Goal: Task Accomplishment & Management: Manage account settings

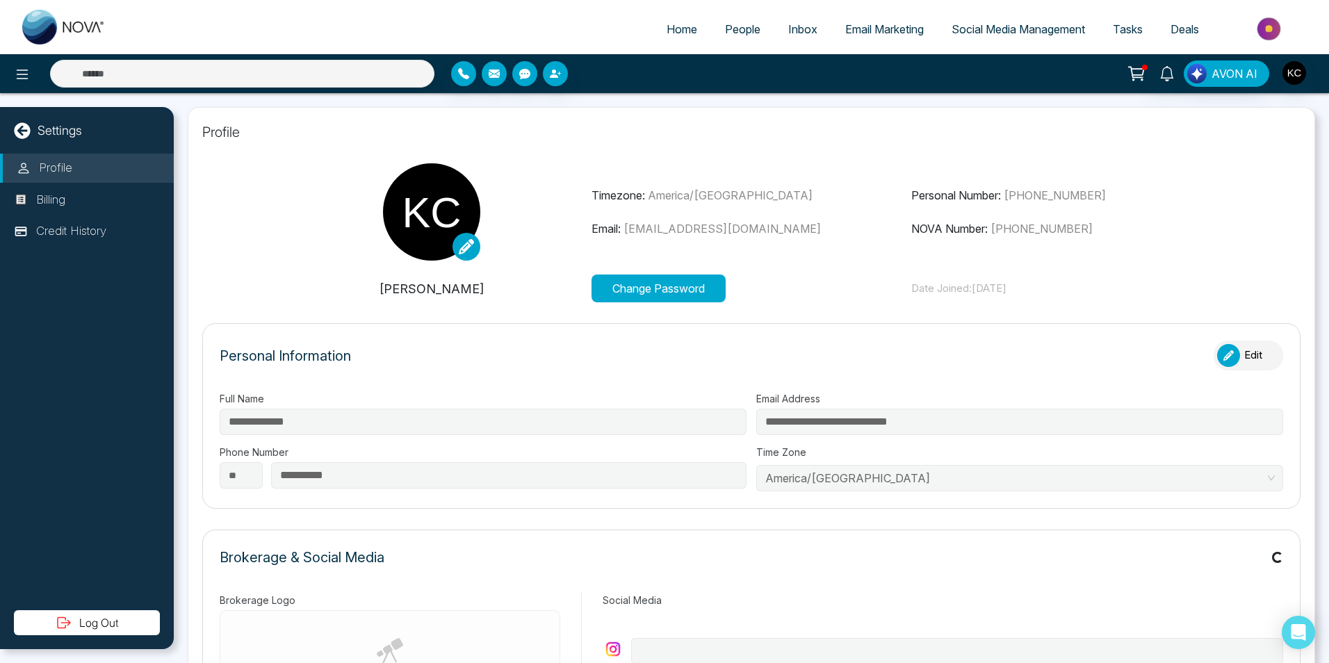
type input "**********"
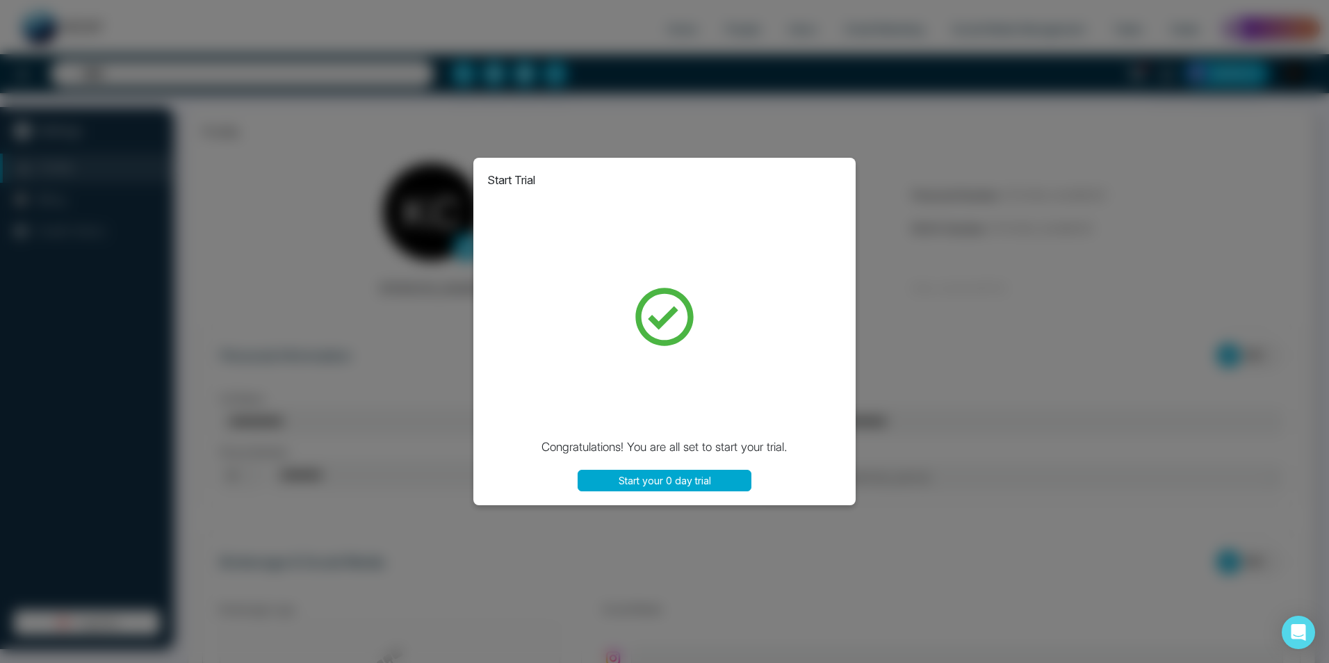
click at [703, 481] on button "Start your 0 day trial" at bounding box center [664, 481] width 174 height 22
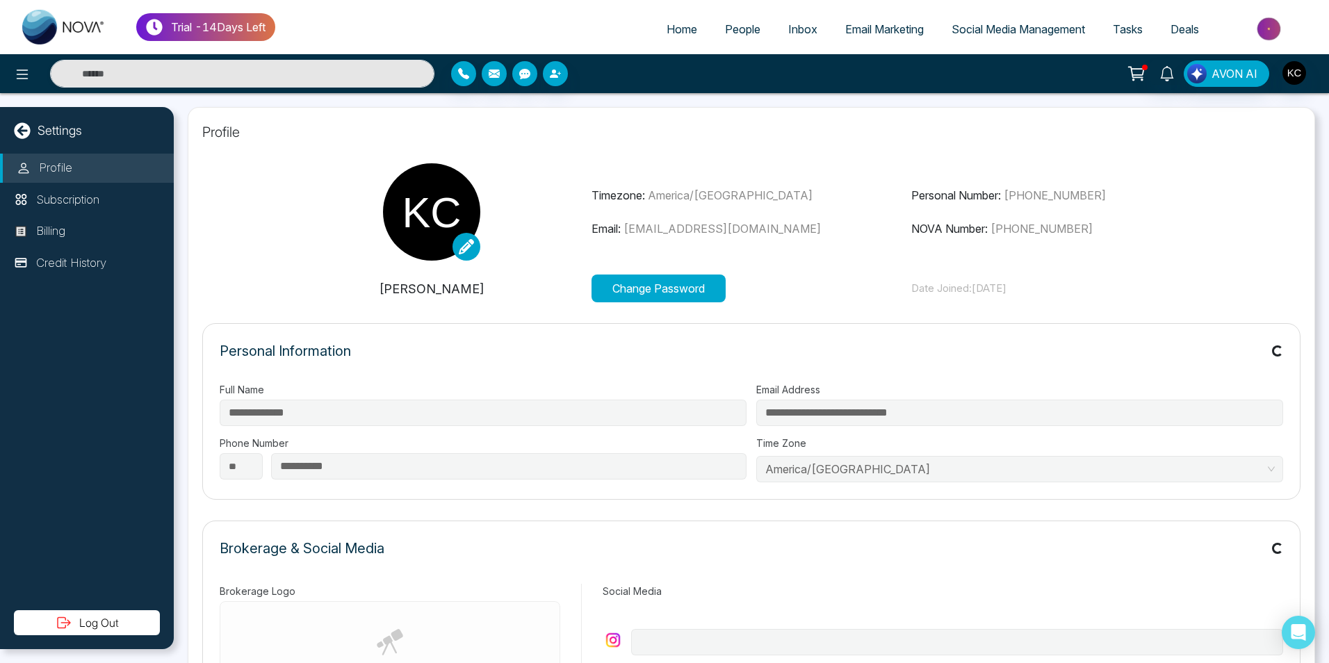
type input "**********"
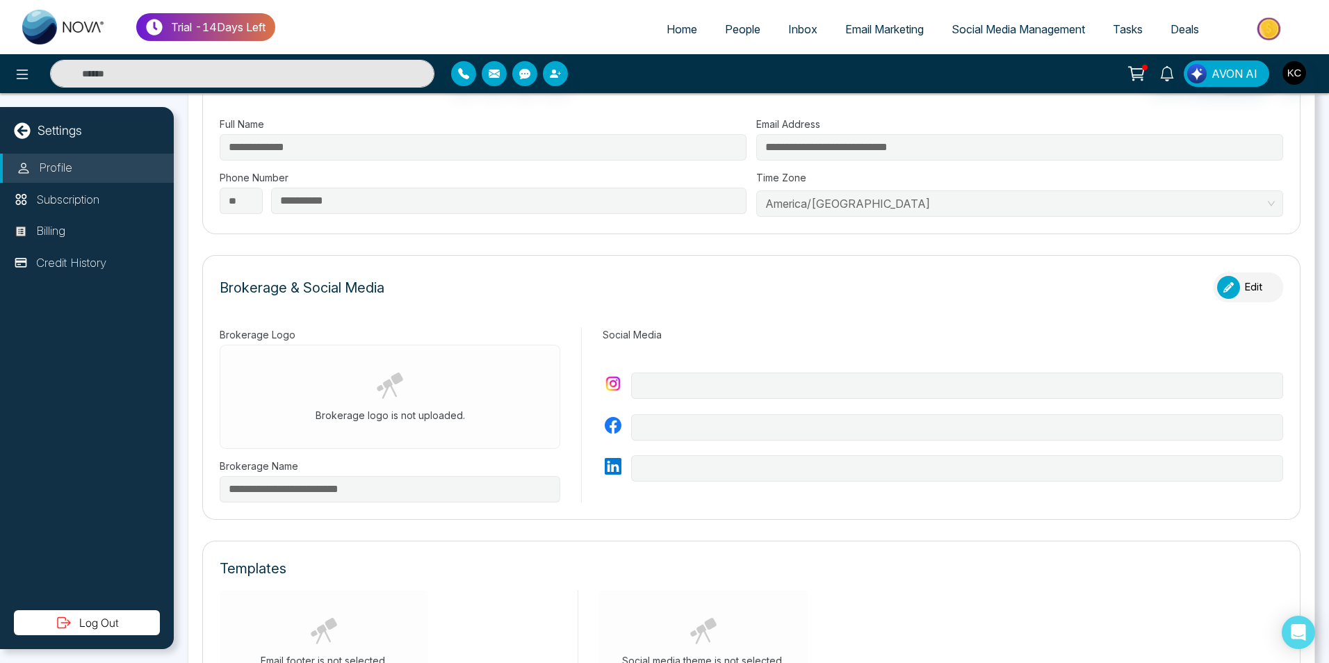
scroll to position [278, 0]
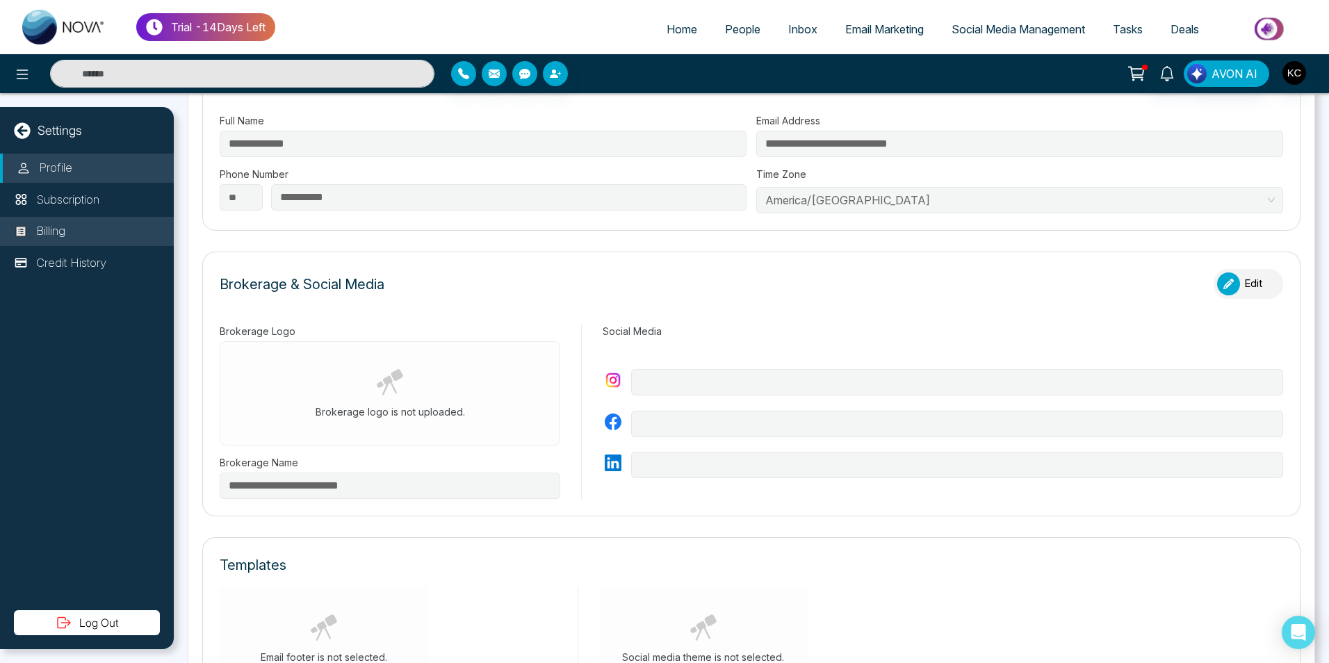
click at [61, 229] on p "Billing" at bounding box center [50, 231] width 29 height 18
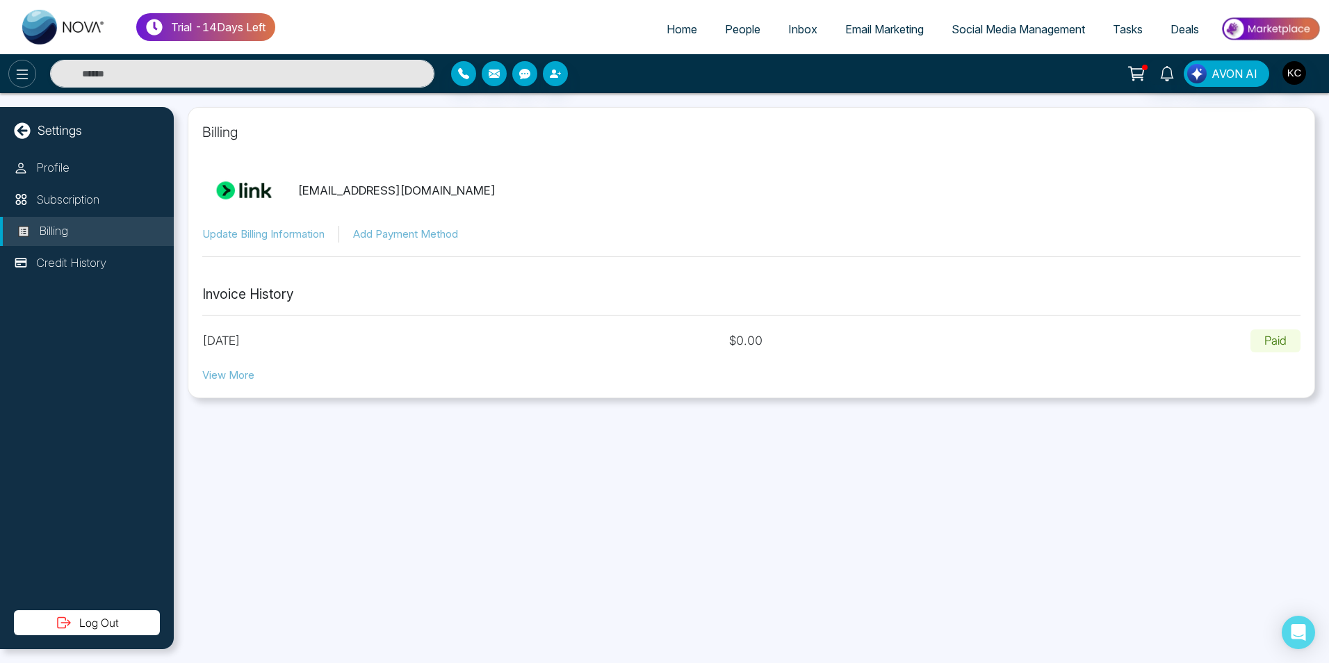
click at [20, 76] on icon at bounding box center [22, 74] width 17 height 17
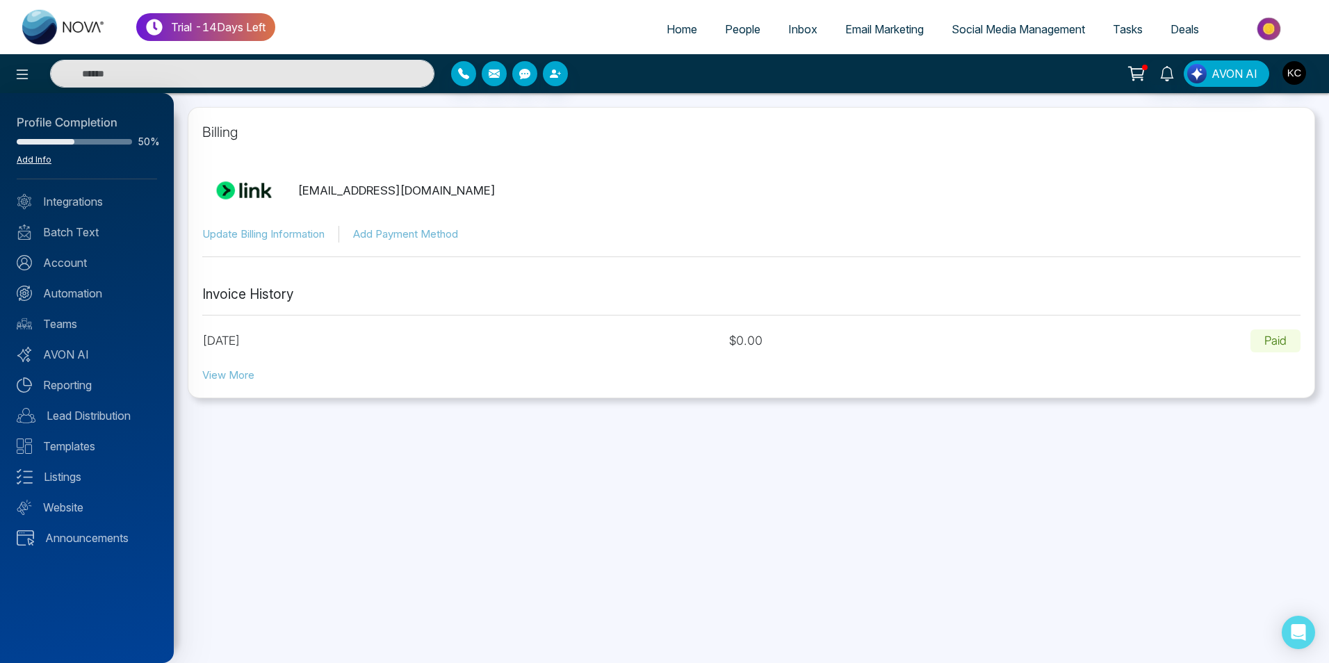
click at [31, 158] on link "Add Info" at bounding box center [34, 159] width 35 height 10
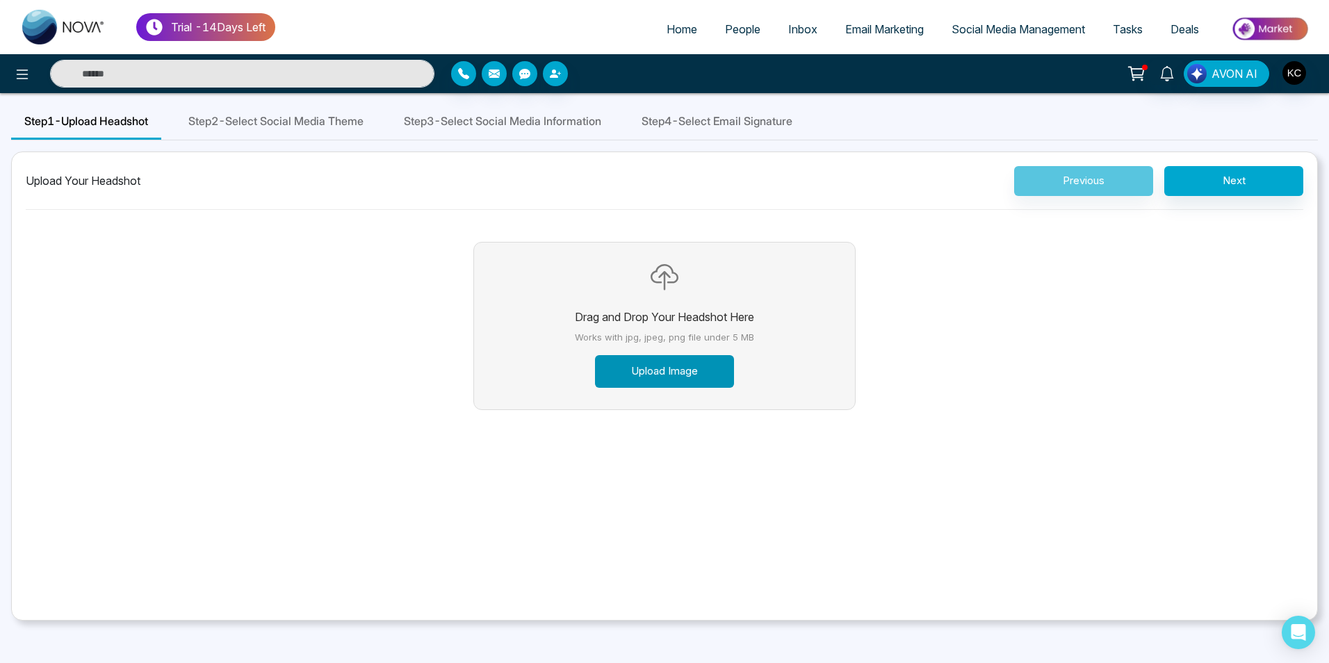
click at [664, 371] on button "Upload Image" at bounding box center [664, 371] width 139 height 33
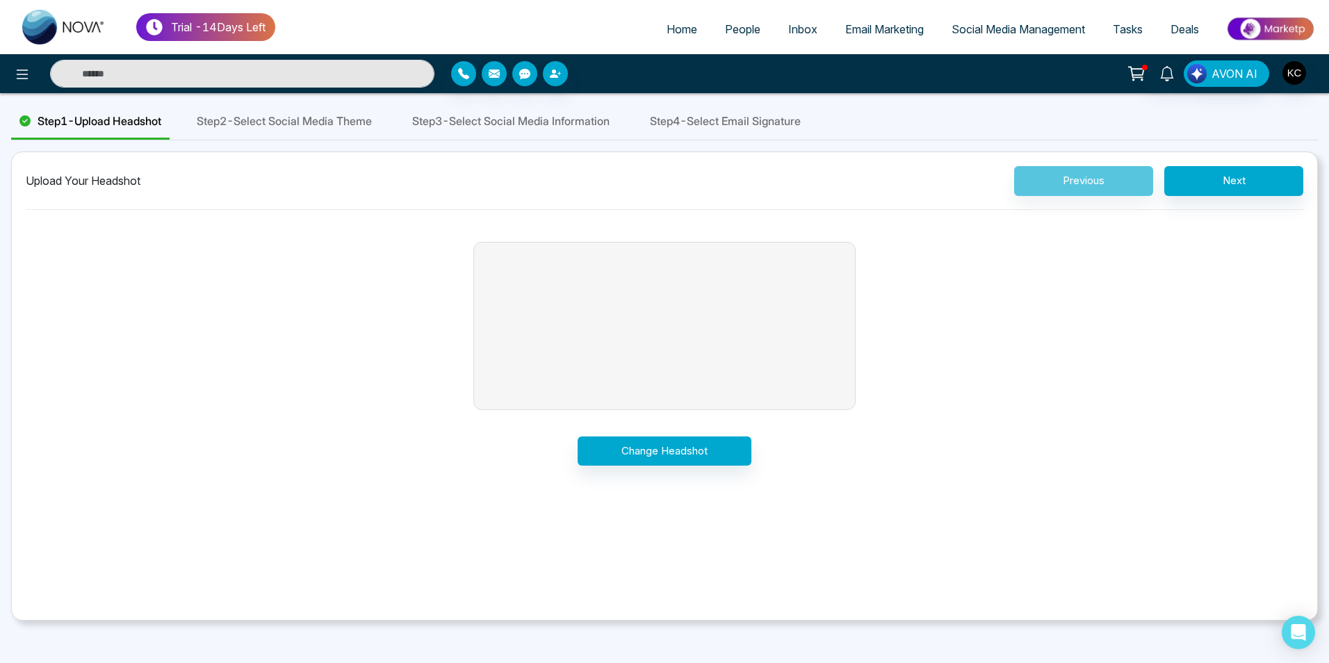
click at [689, 382] on button "Drag and Drop Your Headshot Here Works with jpg, jpeg, png file under 5 MB Uplo…" at bounding box center [664, 326] width 222 height 167
click at [1246, 177] on button "Next" at bounding box center [1233, 181] width 139 height 30
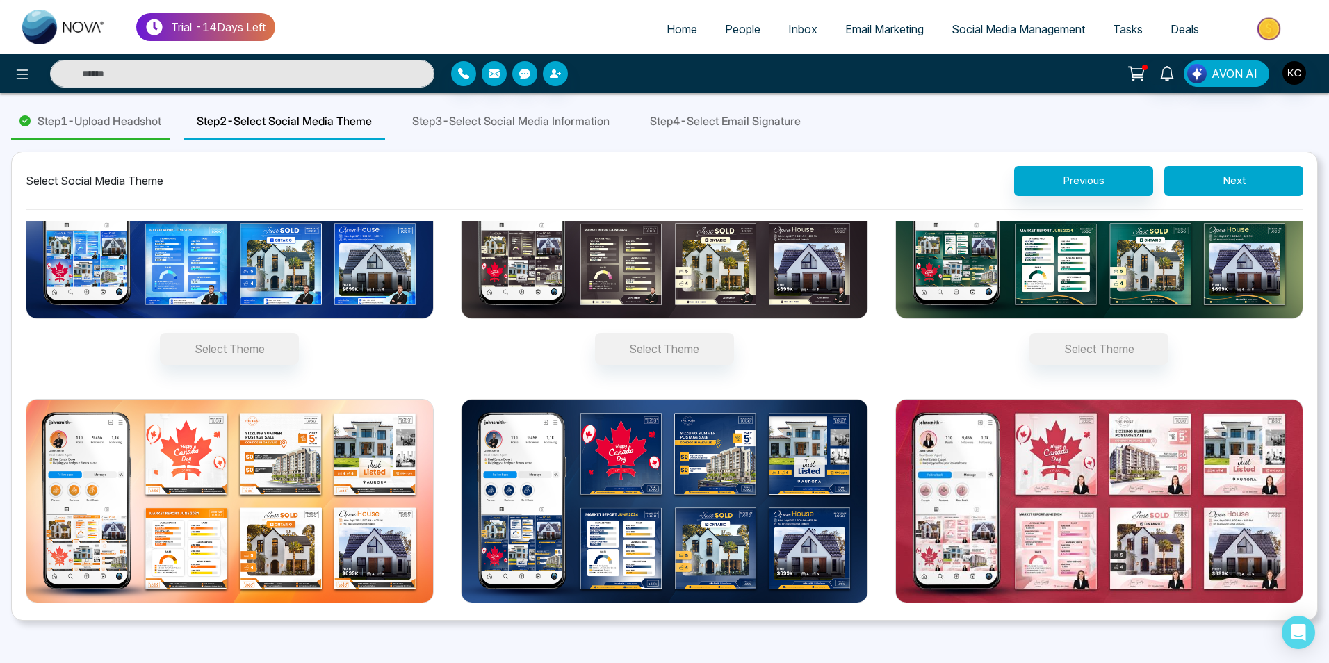
scroll to position [179, 0]
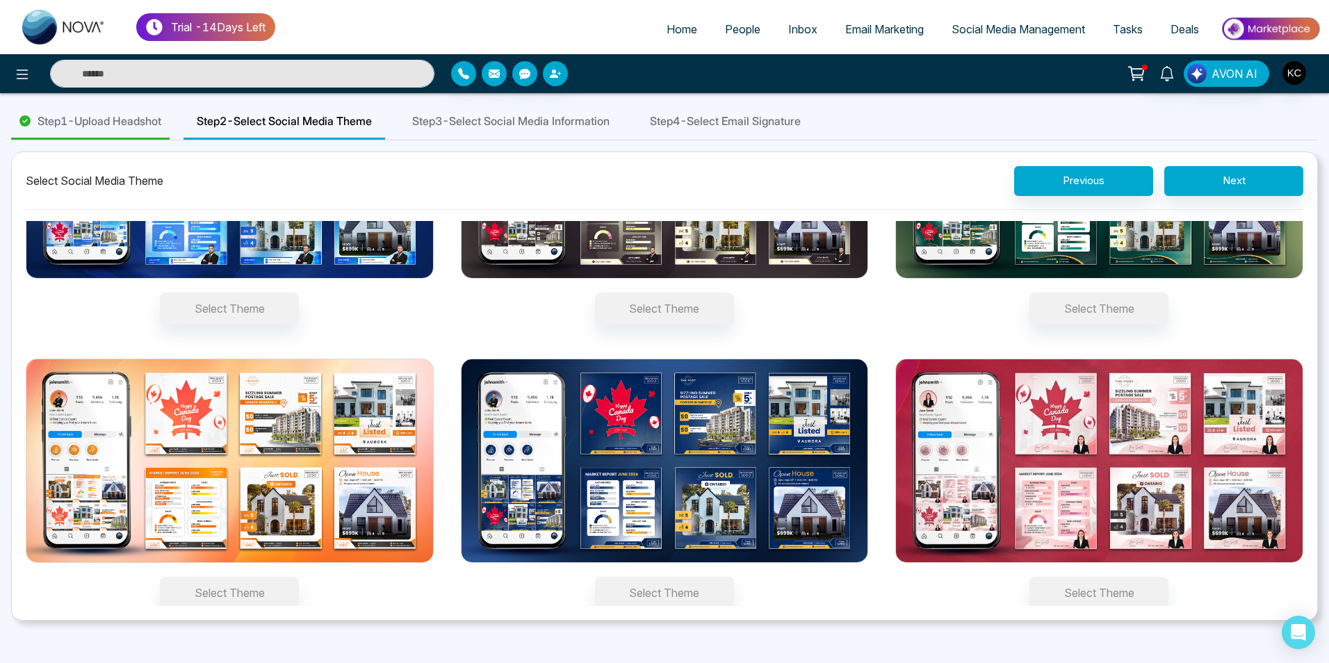
click at [559, 373] on img at bounding box center [665, 461] width 408 height 204
click at [595, 577] on button "Select Theme" at bounding box center [664, 593] width 139 height 32
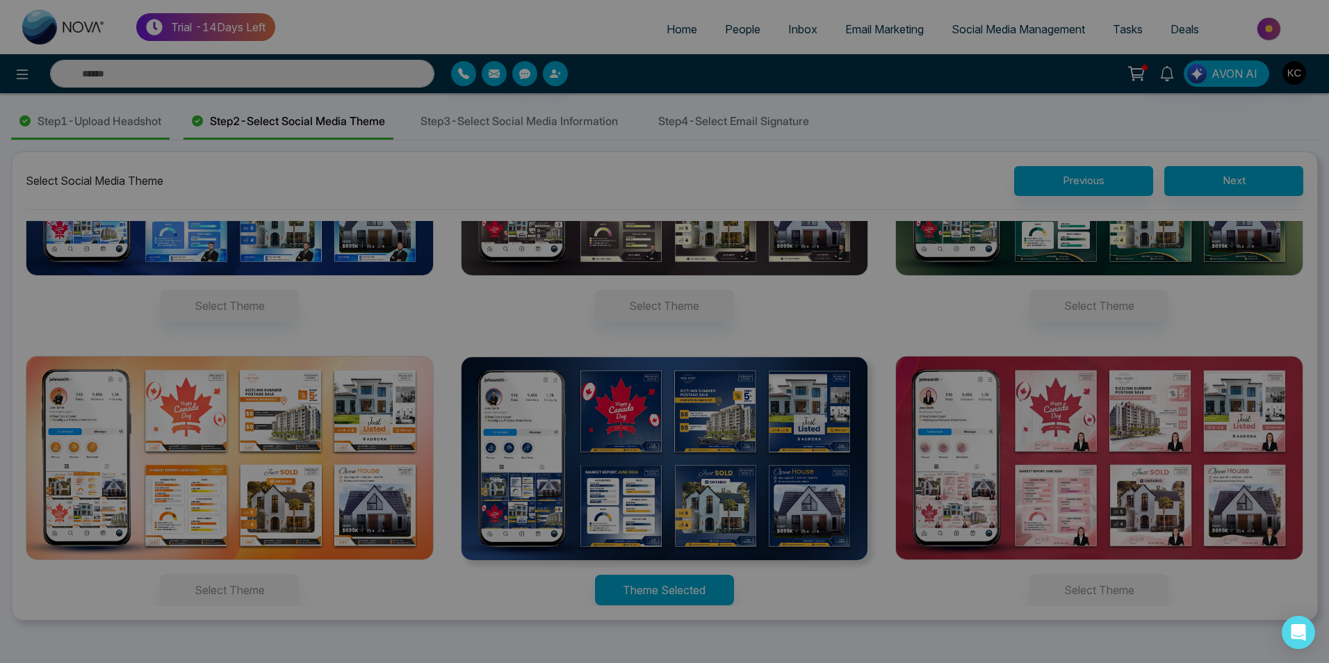
scroll to position [154, 0]
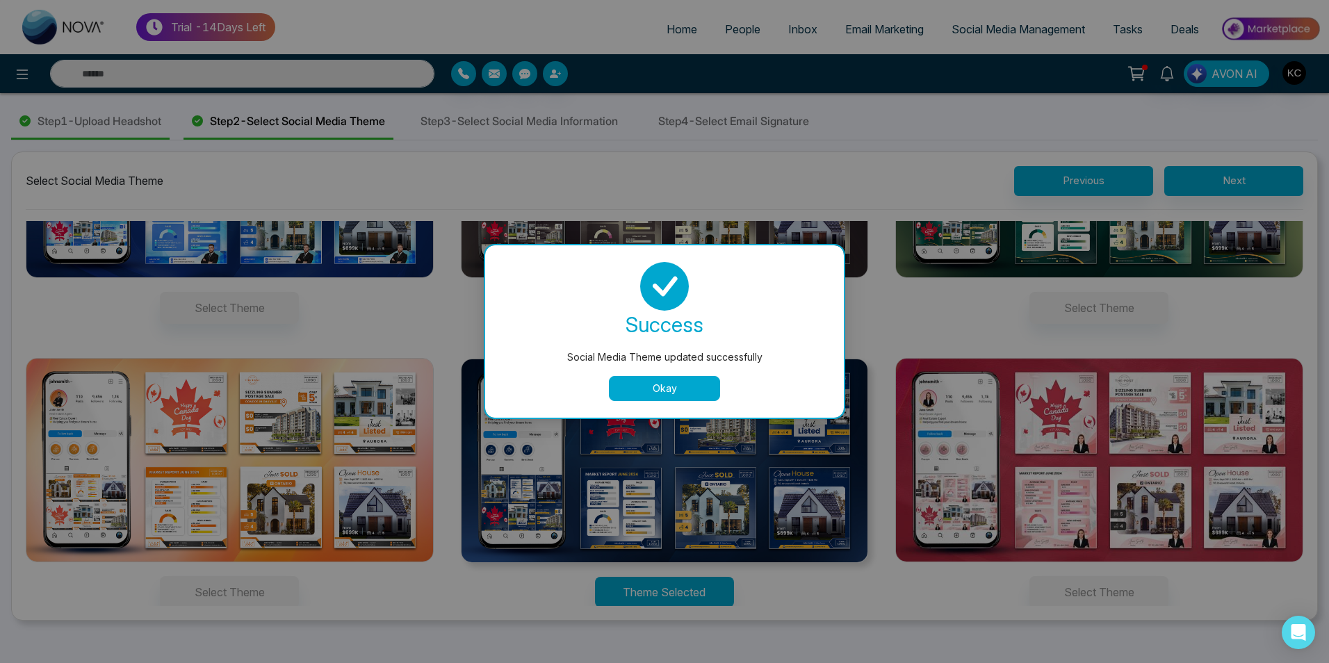
click at [644, 388] on button "Okay" at bounding box center [664, 388] width 111 height 25
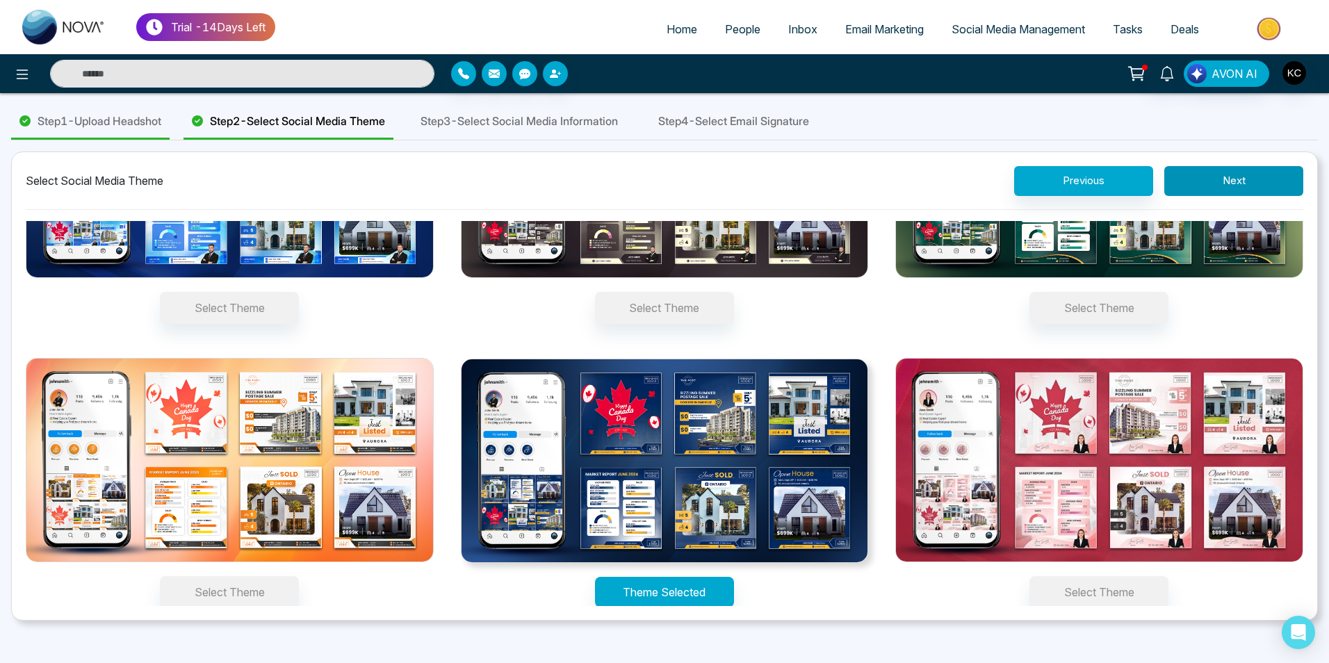
click at [1202, 175] on button "Next" at bounding box center [1233, 181] width 139 height 30
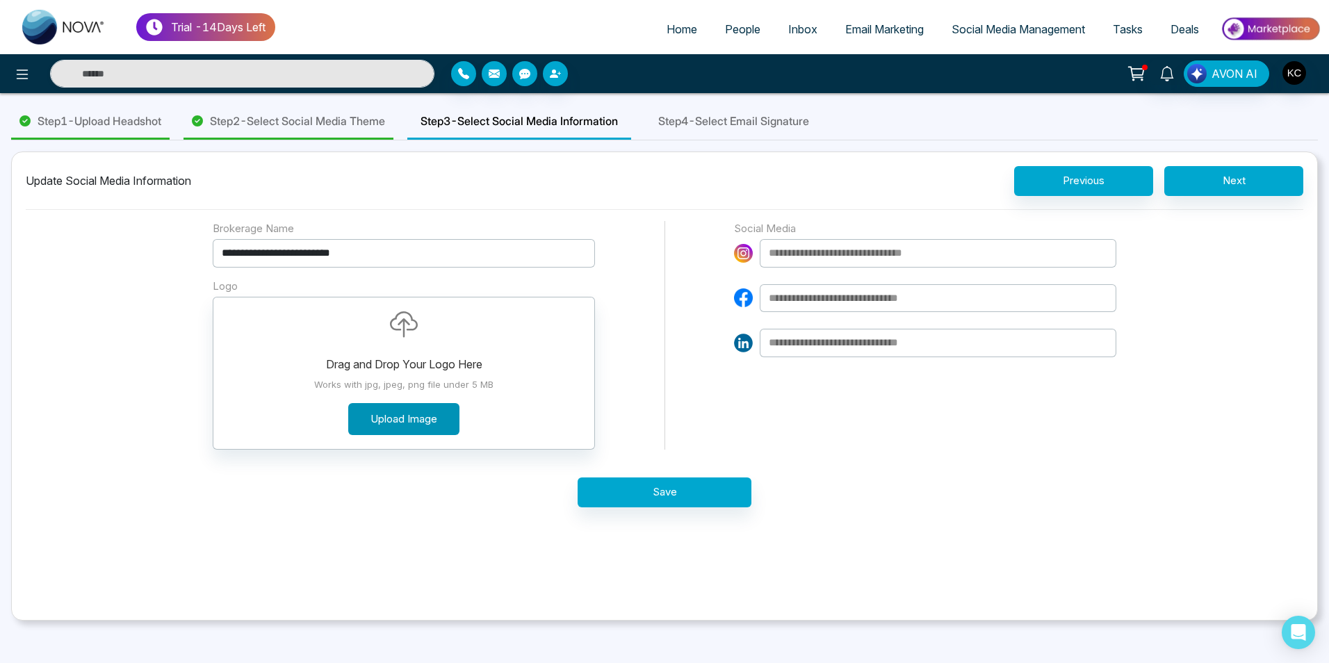
click at [412, 427] on button "Upload Image" at bounding box center [403, 419] width 111 height 33
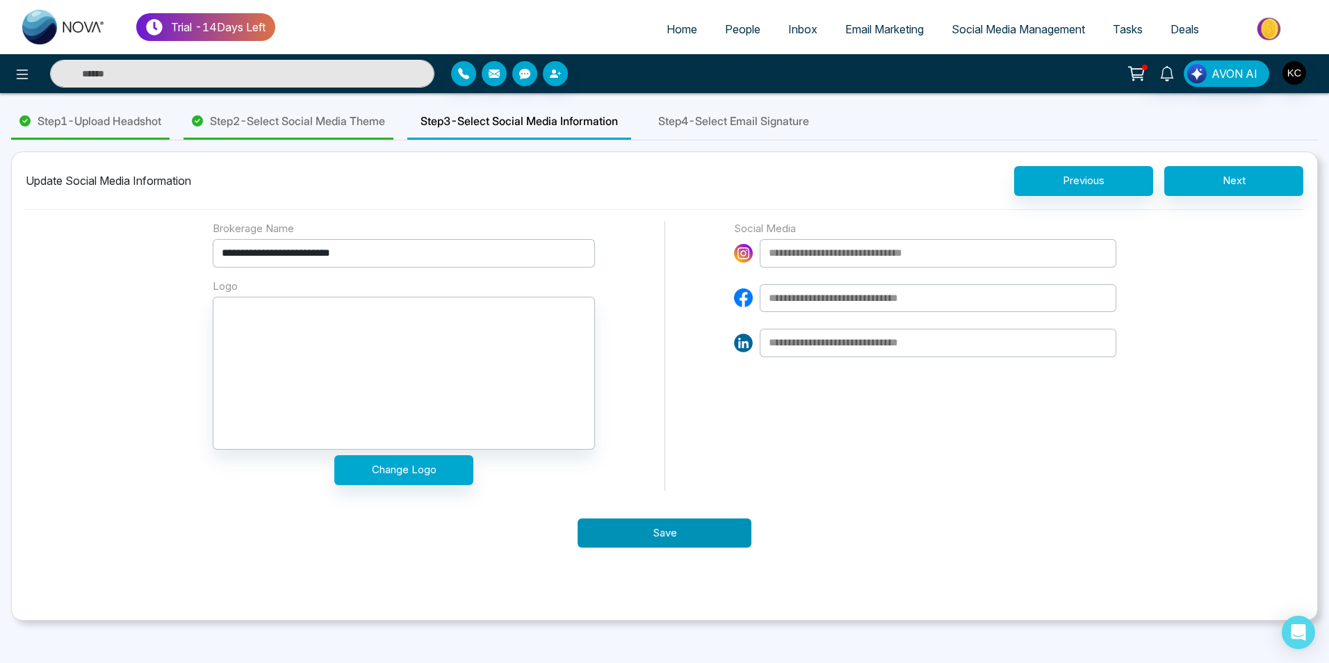
click at [666, 533] on button "Save" at bounding box center [664, 533] width 174 height 30
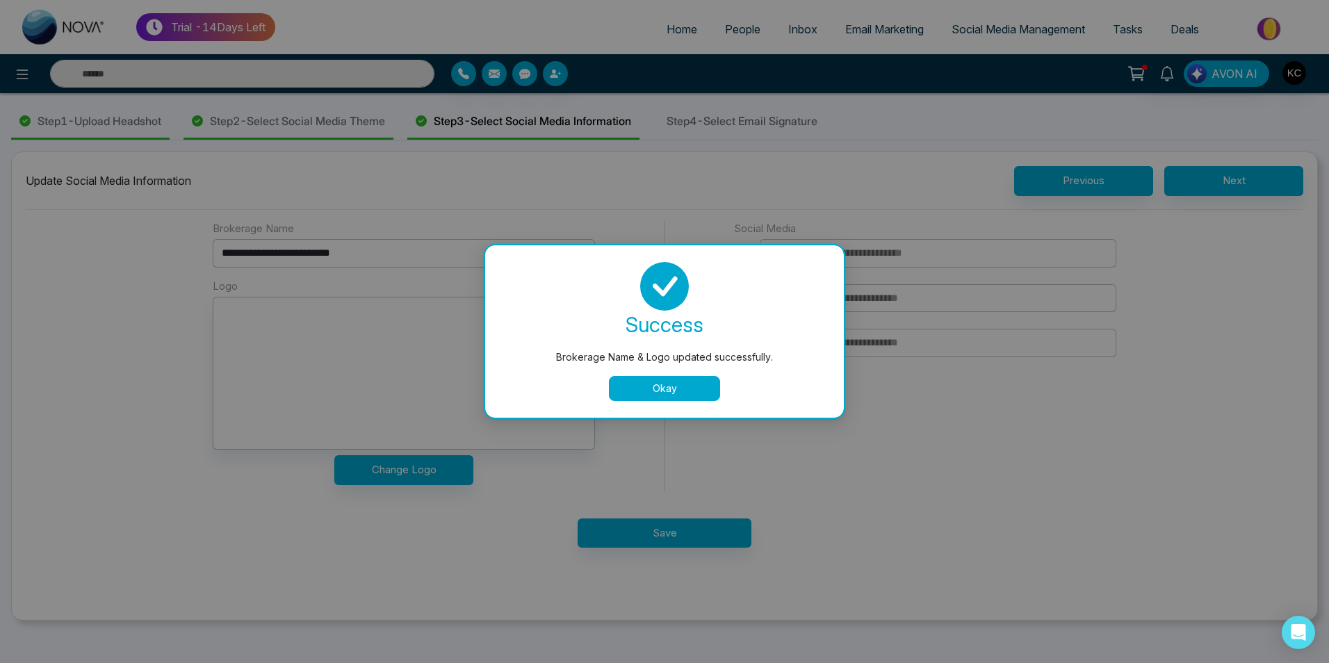
click at [659, 392] on button "Okay" at bounding box center [664, 388] width 111 height 25
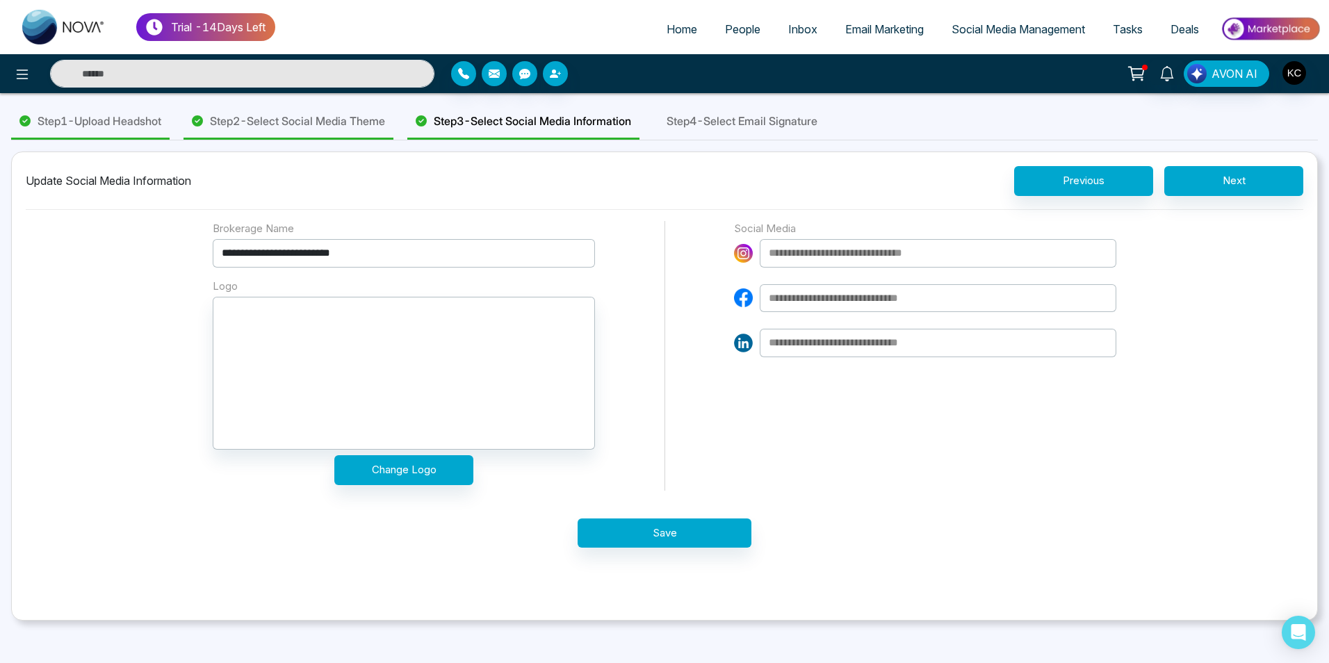
click at [814, 297] on input at bounding box center [938, 298] width 357 height 28
paste input "**********"
type input "**********"
click at [820, 249] on input at bounding box center [938, 253] width 357 height 28
click at [803, 259] on input at bounding box center [938, 253] width 357 height 28
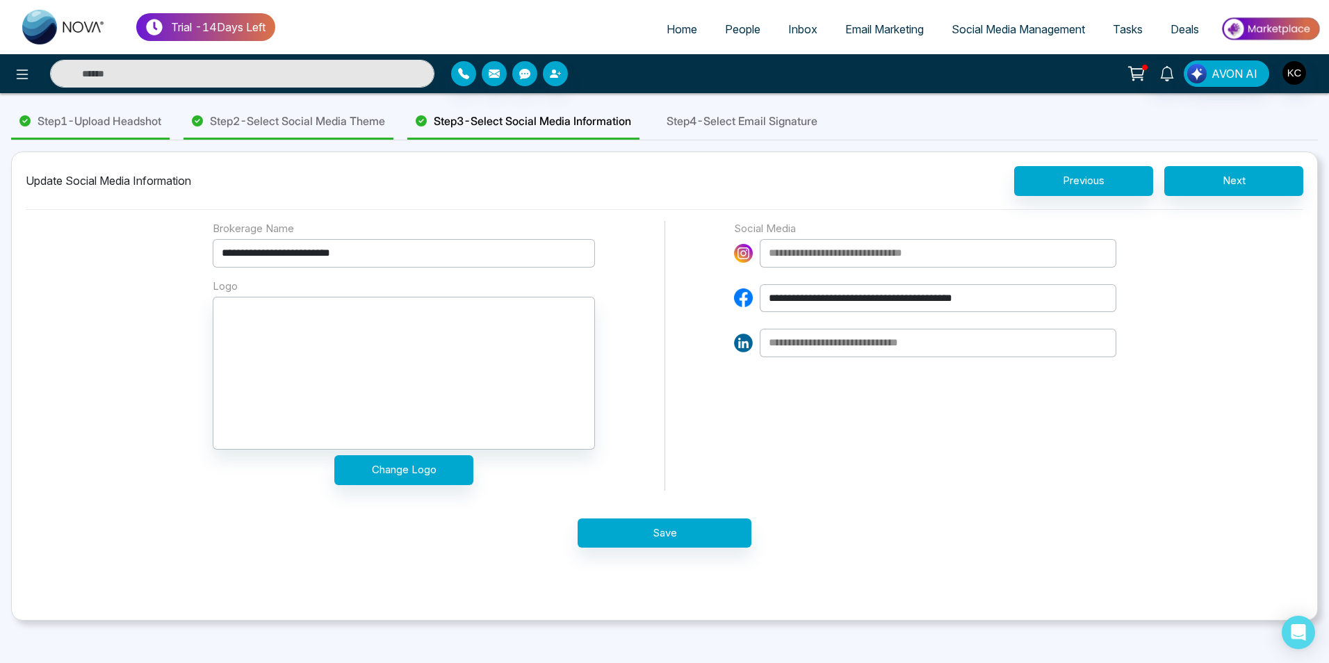
paste input "**********"
type input "*"
click at [814, 251] on input at bounding box center [938, 253] width 357 height 28
paste input "**********"
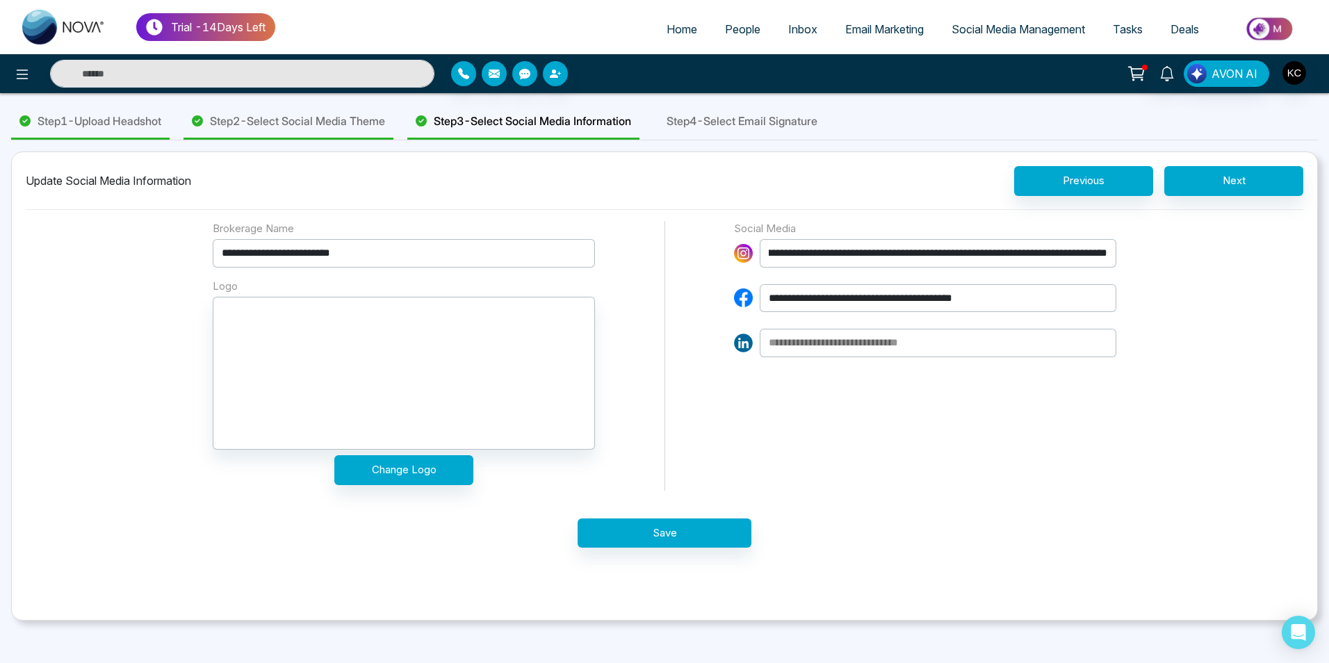
type input "**********"
click at [851, 347] on input at bounding box center [938, 343] width 357 height 28
click at [805, 344] on input at bounding box center [938, 343] width 357 height 28
paste input "**********"
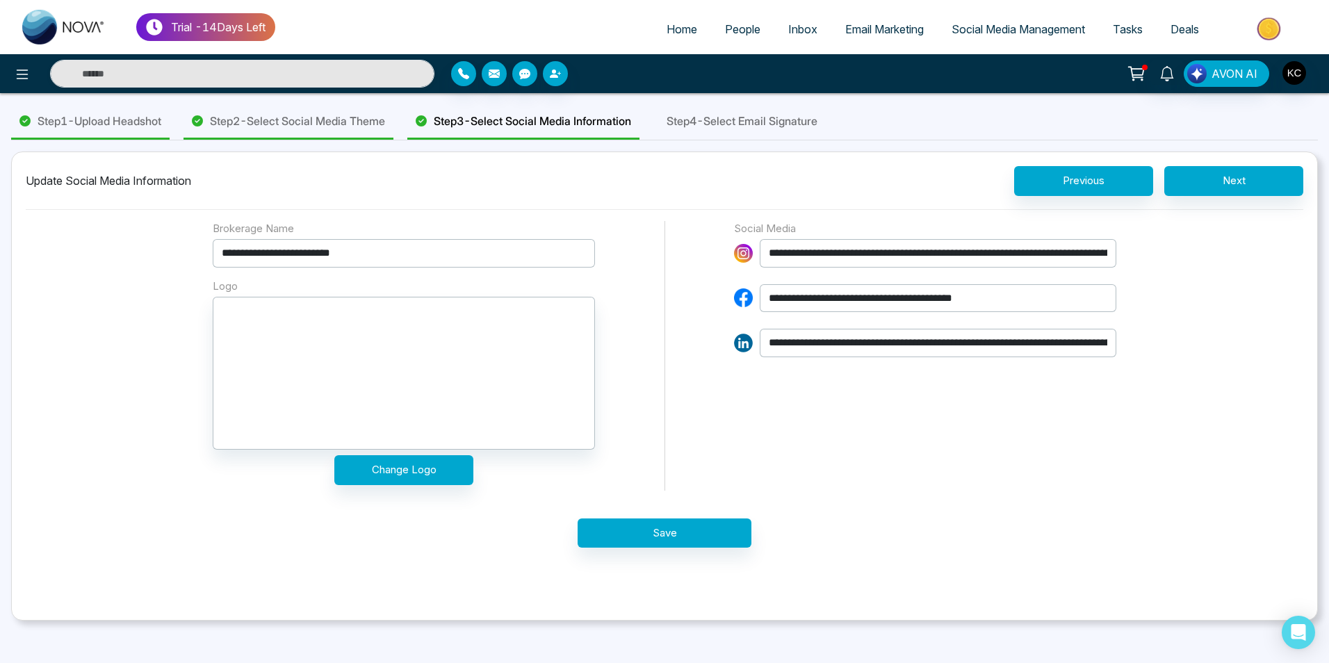
scroll to position [0, 341]
type input "**********"
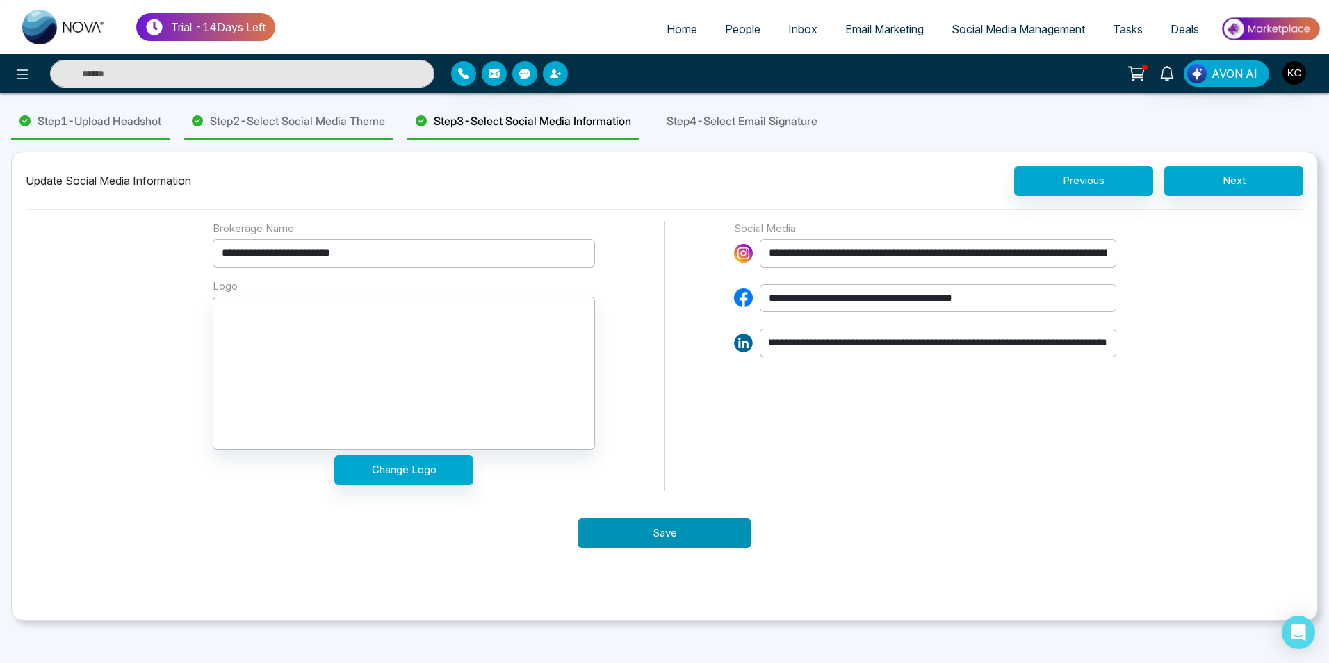
click at [672, 527] on button "Save" at bounding box center [664, 533] width 174 height 30
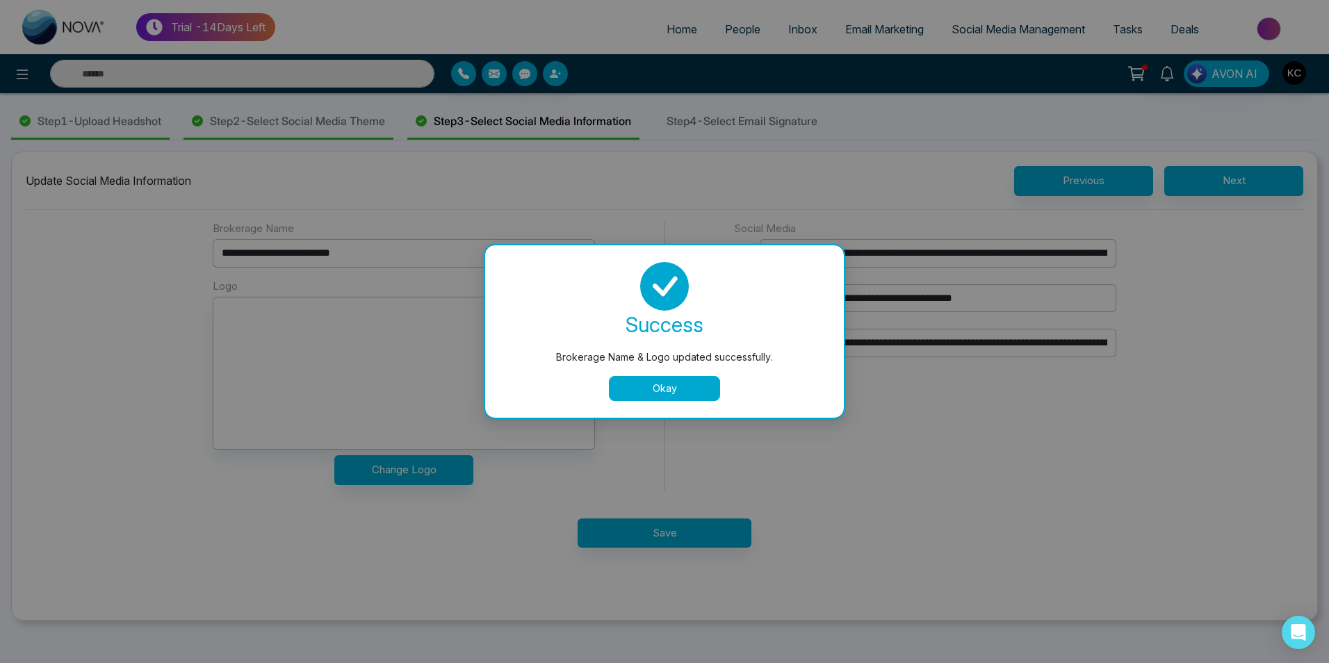
click at [687, 379] on button "Okay" at bounding box center [664, 388] width 111 height 25
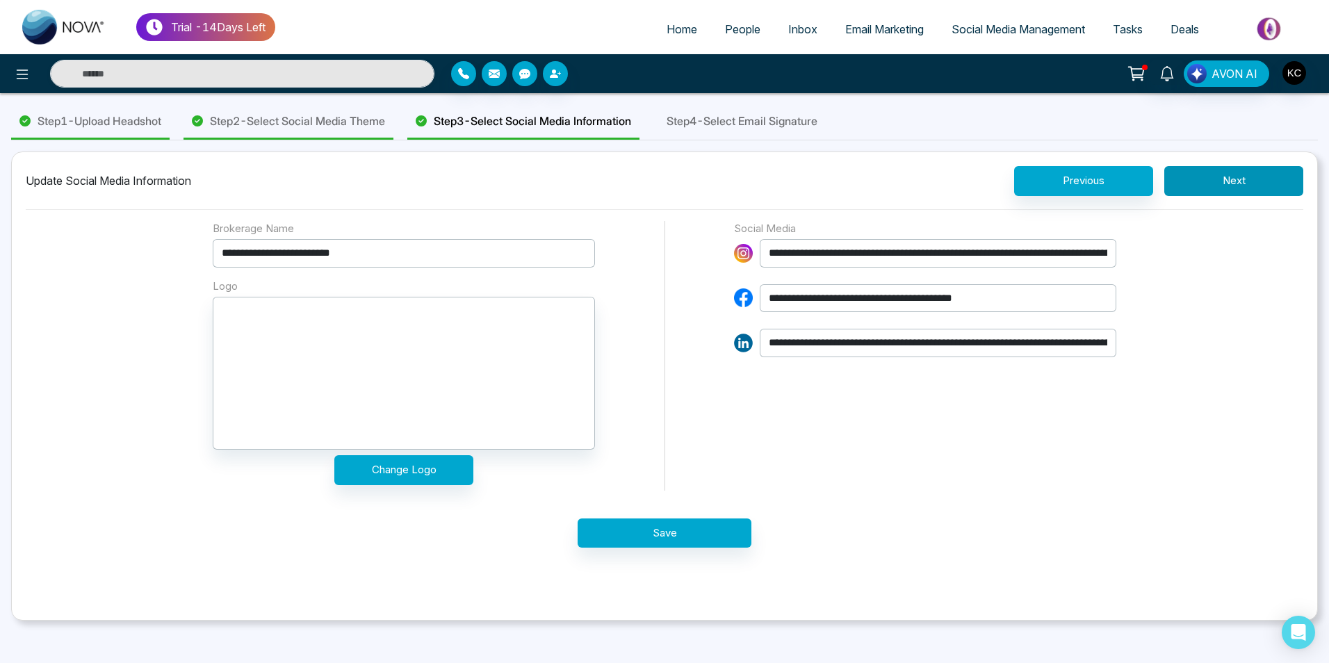
click at [1252, 186] on button "Next" at bounding box center [1233, 181] width 139 height 30
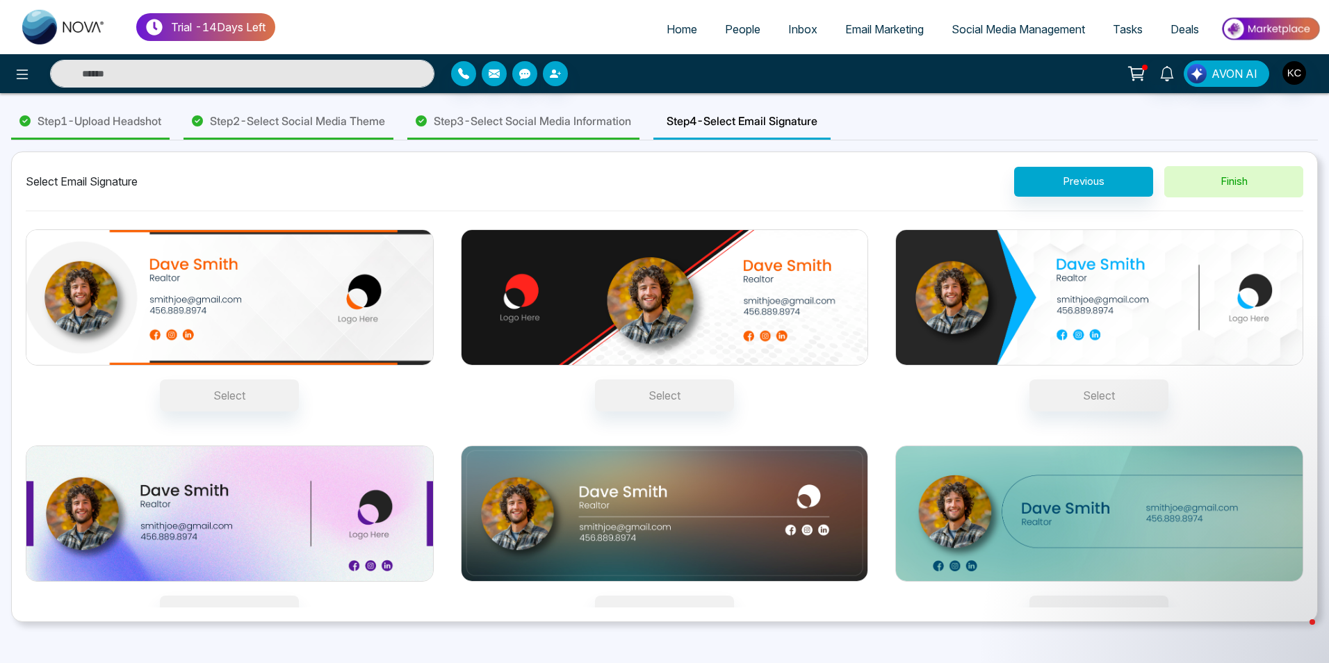
scroll to position [18, 0]
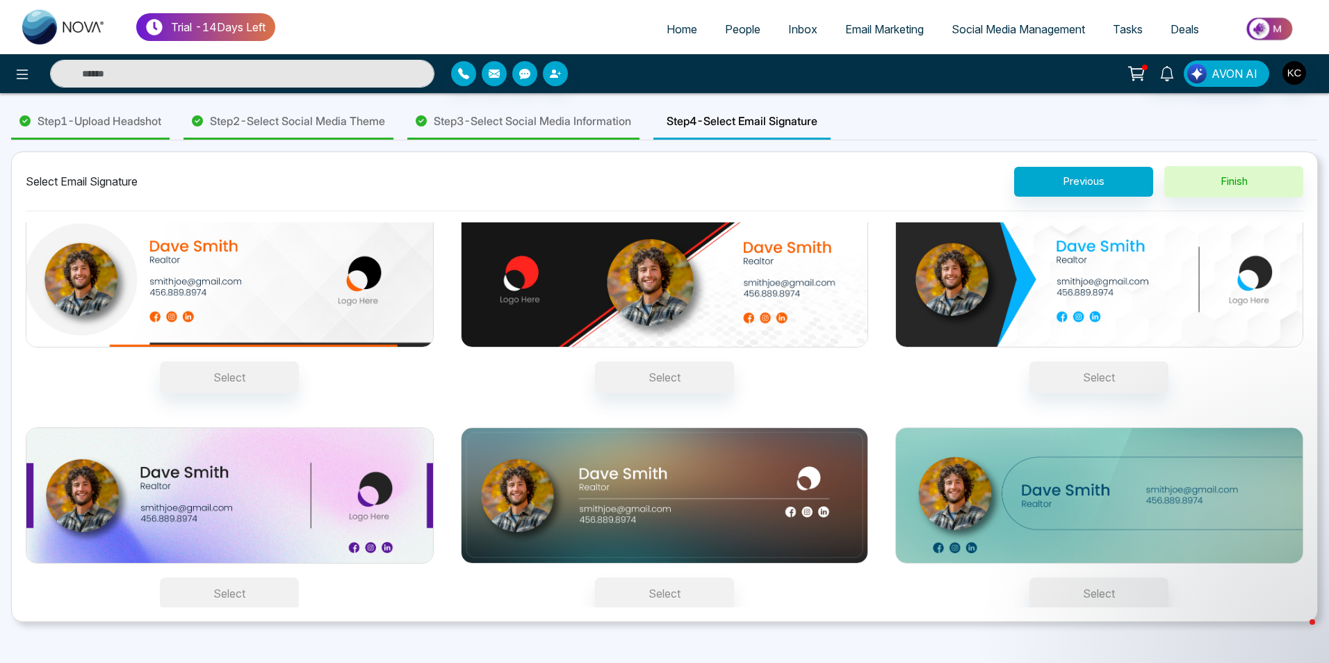
click at [263, 593] on button "Select" at bounding box center [229, 593] width 139 height 32
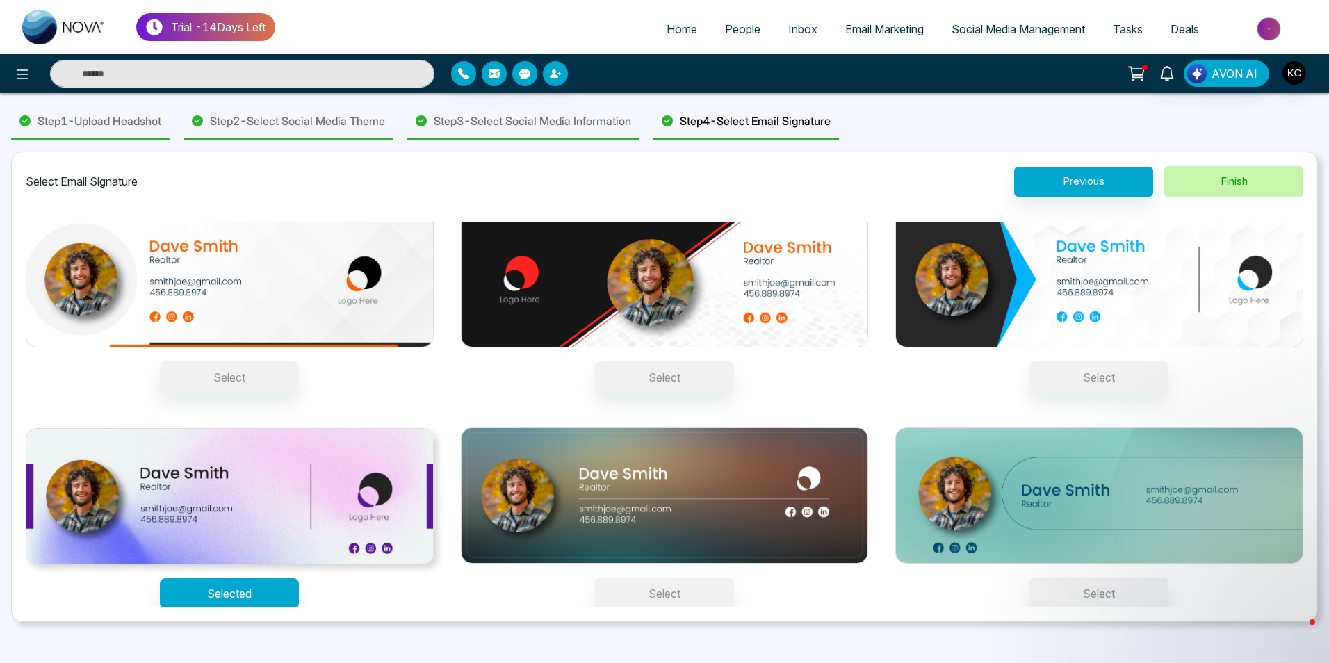
click at [1229, 175] on button "Finish" at bounding box center [1233, 181] width 139 height 31
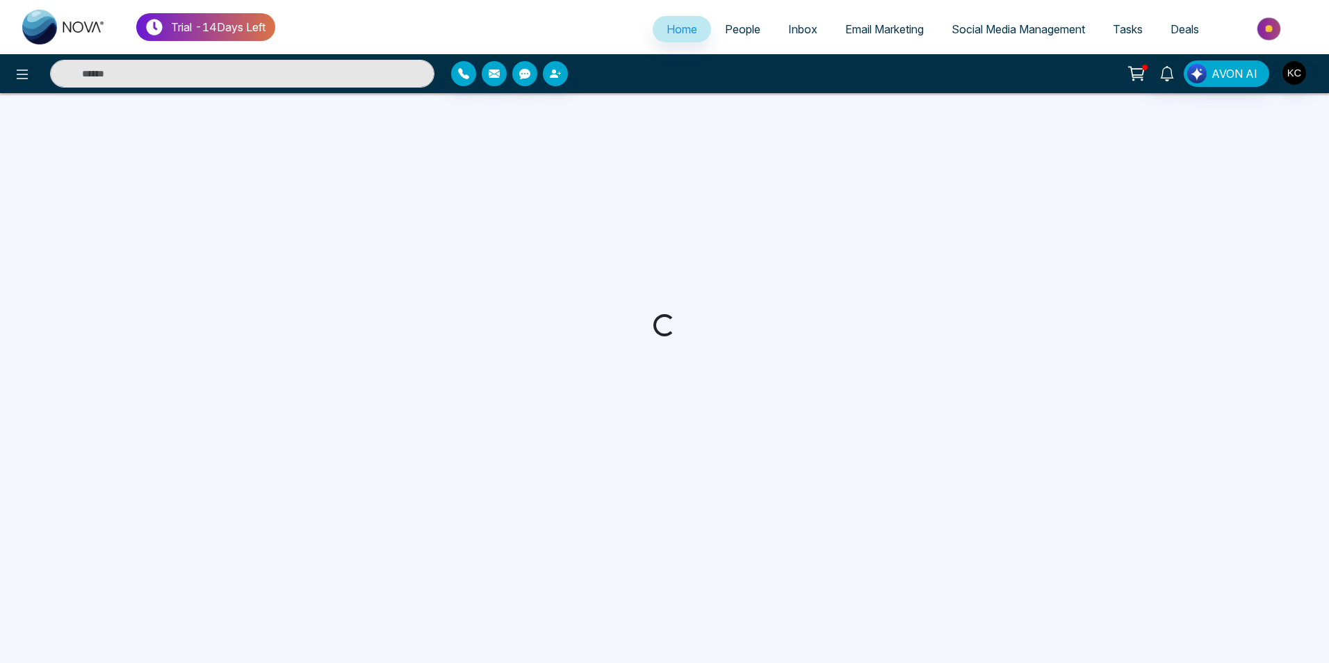
select select "*"
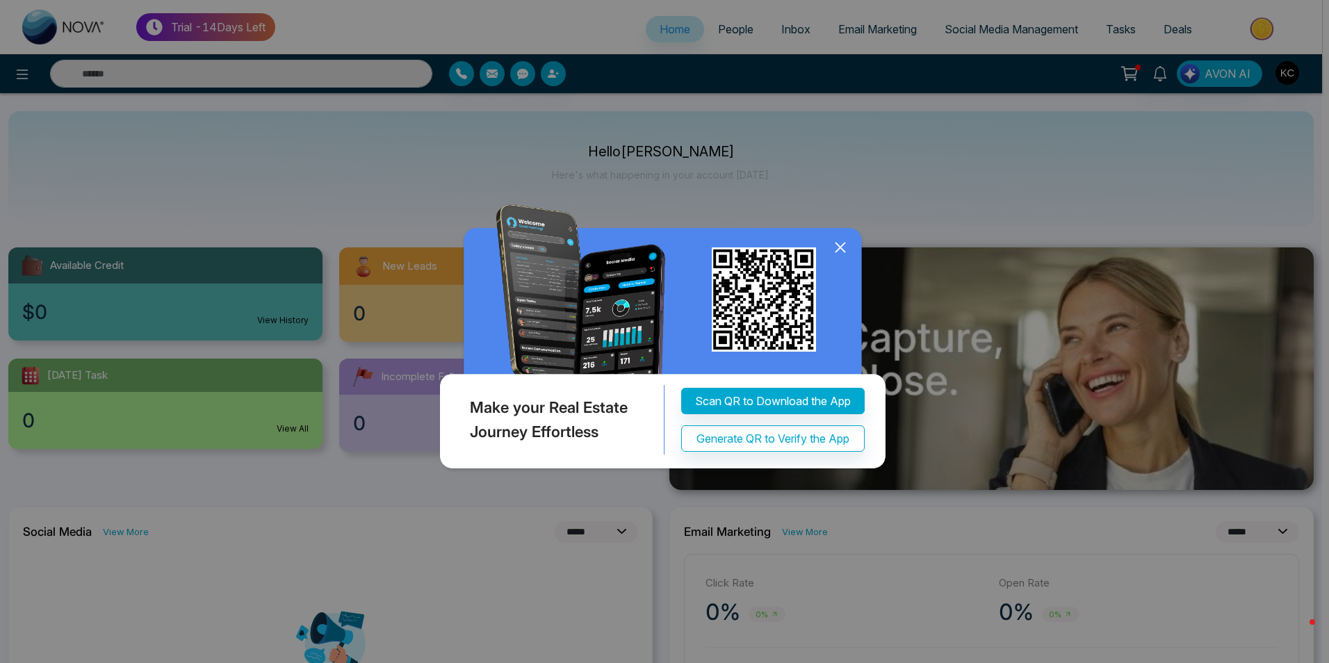
click at [843, 245] on icon at bounding box center [839, 247] width 9 height 9
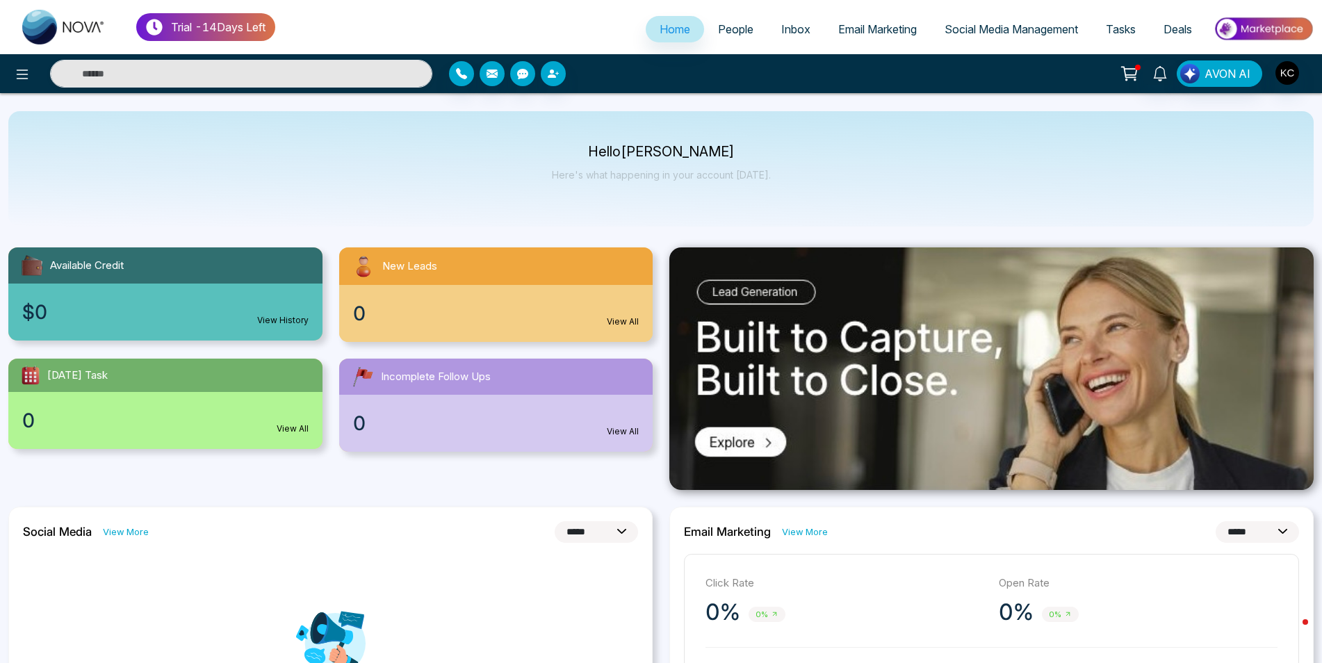
click at [1031, 28] on span "Social Media Management" at bounding box center [1010, 29] width 133 height 14
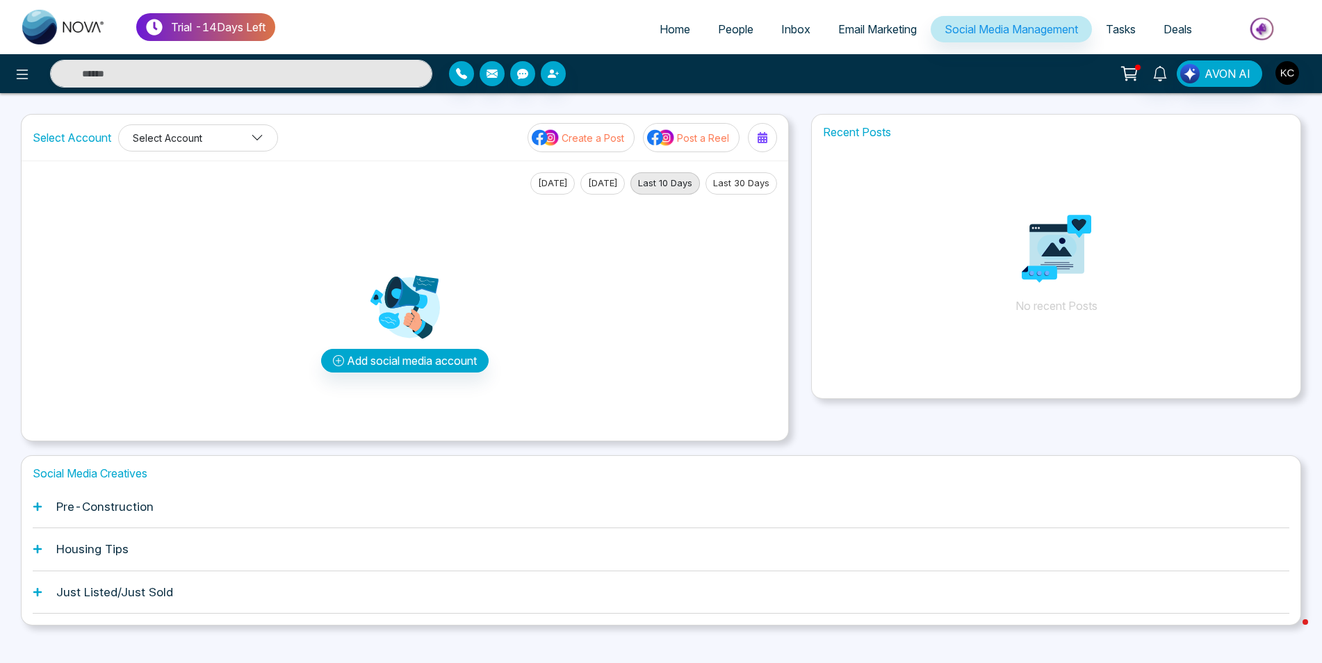
click at [260, 135] on icon at bounding box center [257, 137] width 13 height 13
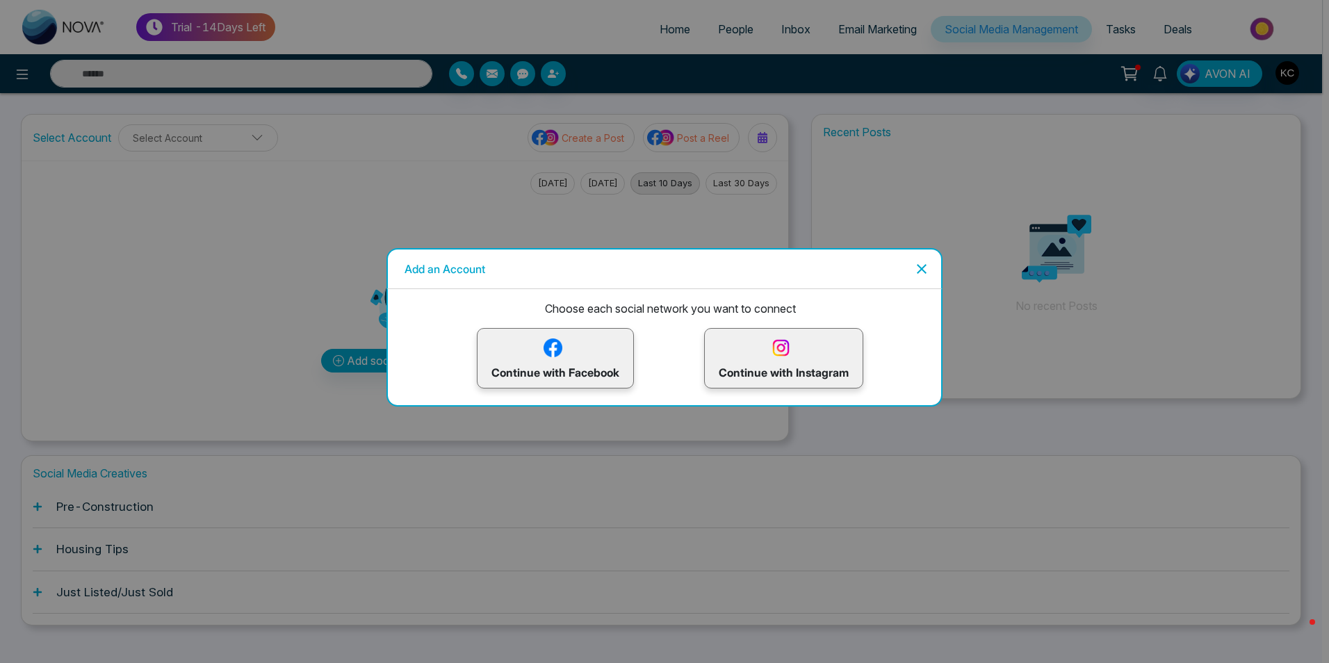
click at [517, 366] on p "Continue with Facebook" at bounding box center [555, 358] width 128 height 45
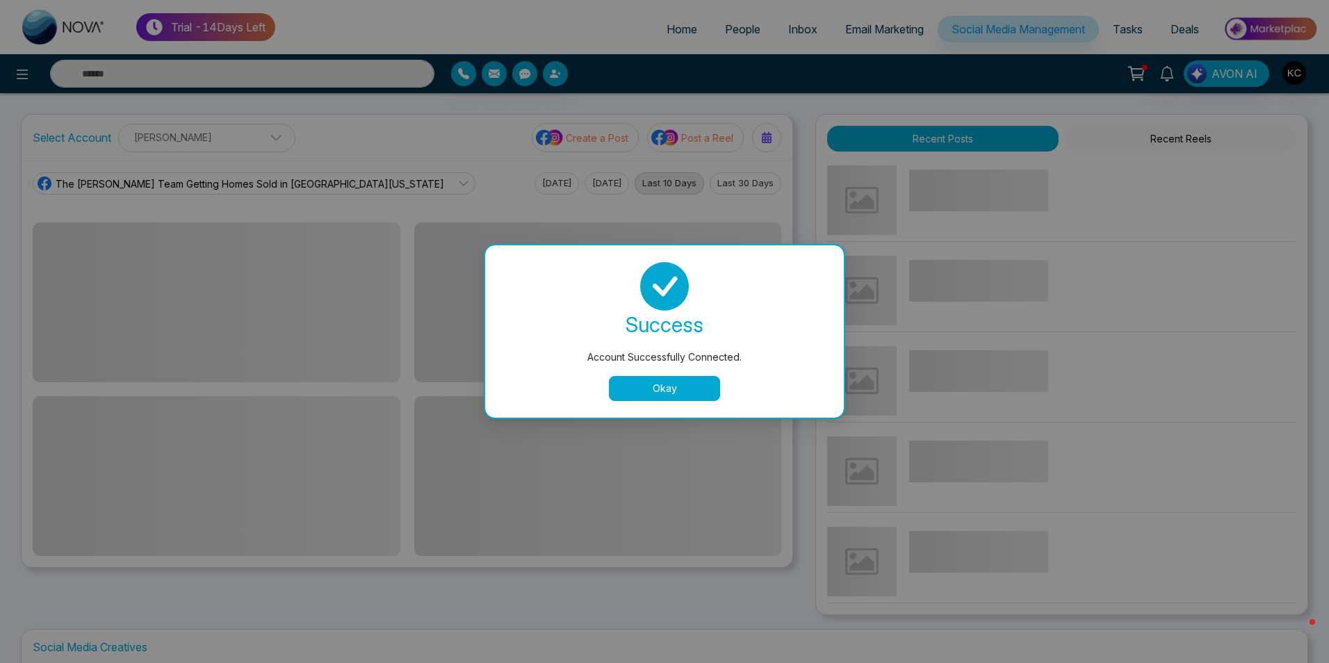
click at [654, 393] on button "Okay" at bounding box center [664, 388] width 111 height 25
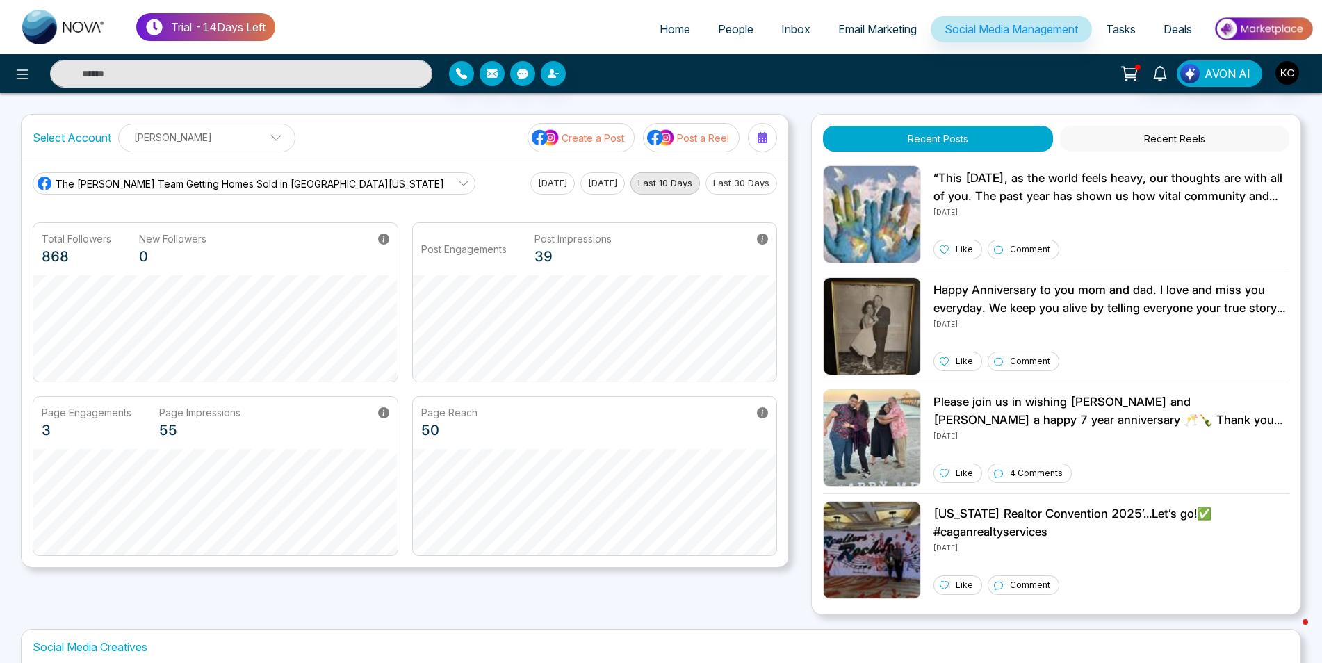
click at [892, 28] on span "Email Marketing" at bounding box center [877, 29] width 79 height 14
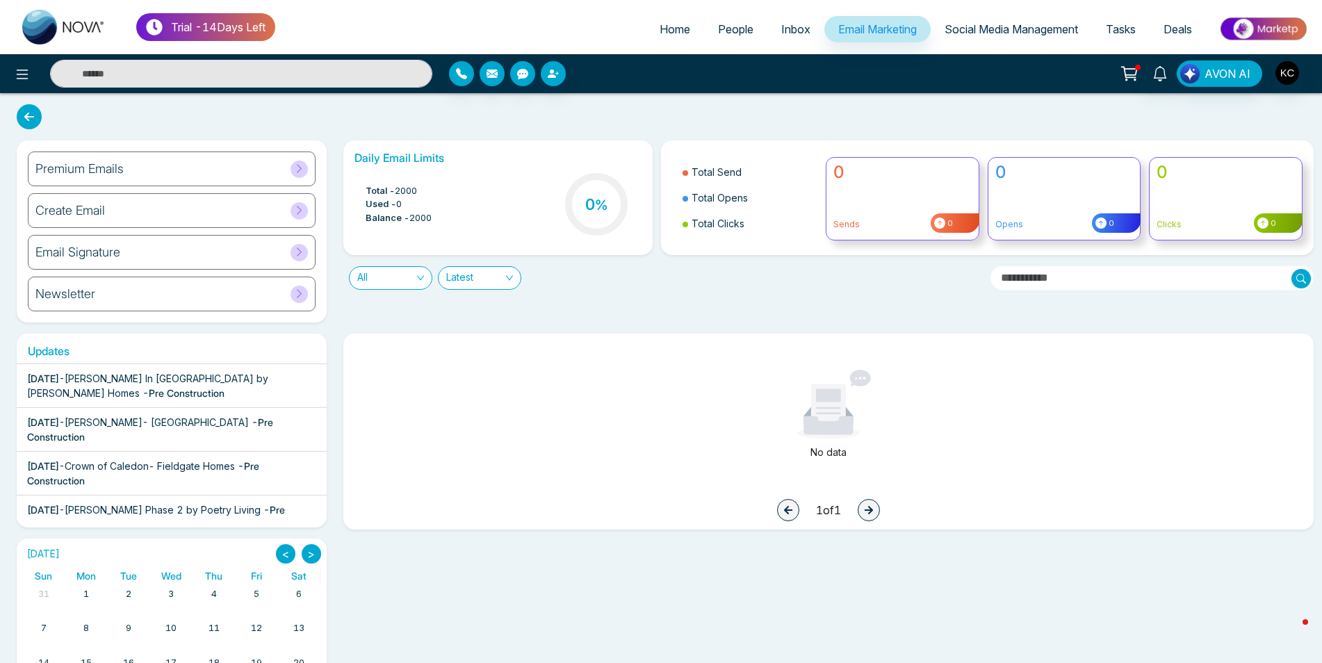
click at [165, 256] on div "Email Signature" at bounding box center [172, 252] width 288 height 35
click at [728, 27] on span "People" at bounding box center [735, 29] width 35 height 14
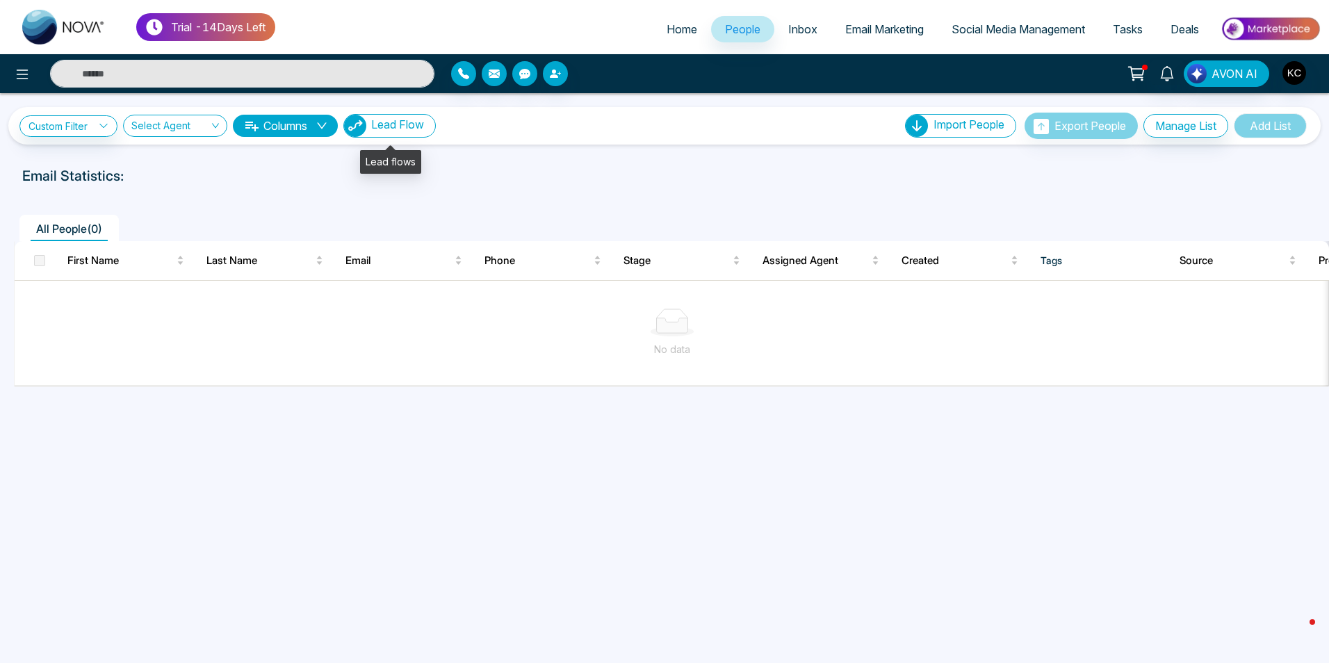
click at [403, 129] on span "Lead Flow" at bounding box center [397, 124] width 53 height 14
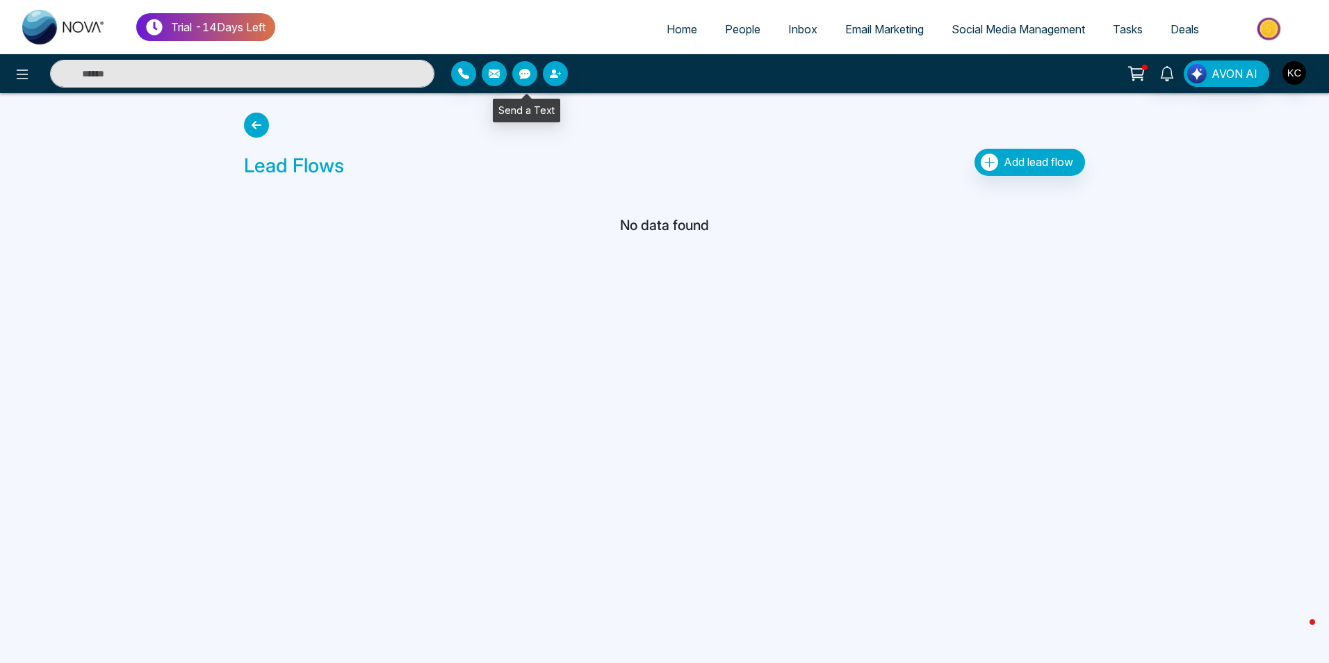
click at [523, 78] on icon "button" at bounding box center [524, 74] width 11 height 10
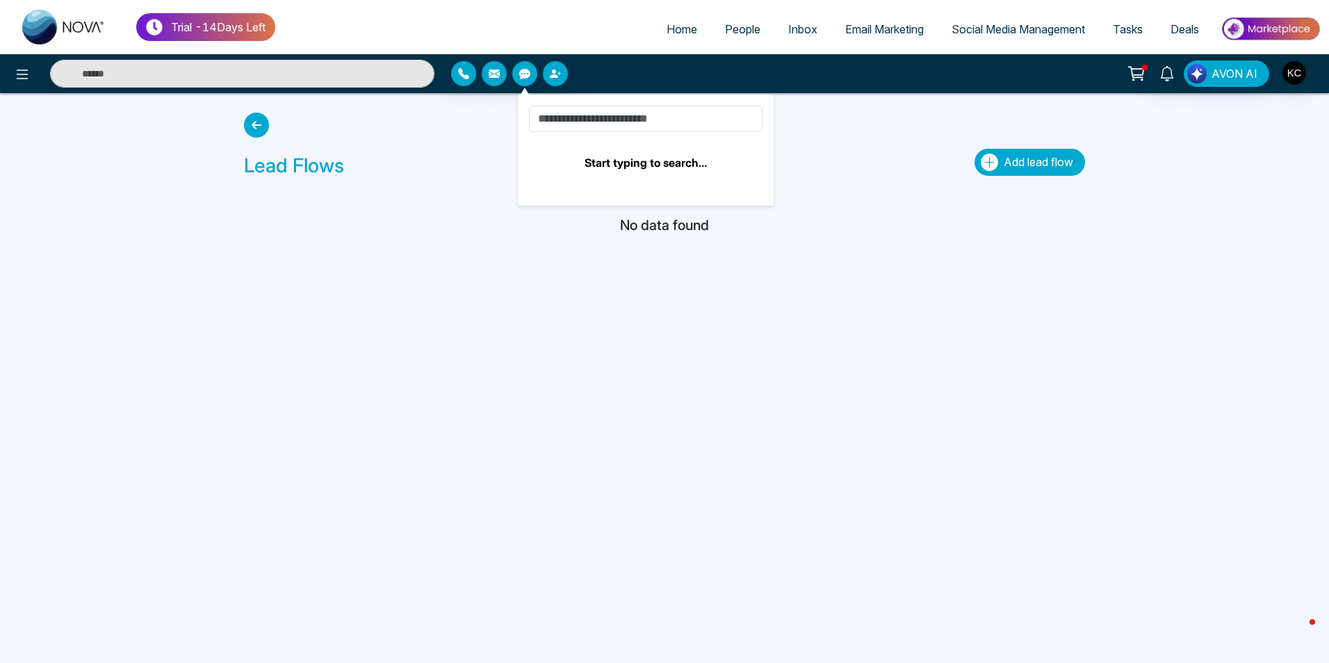
click at [1041, 158] on span "Add lead flow" at bounding box center [1037, 162] width 69 height 14
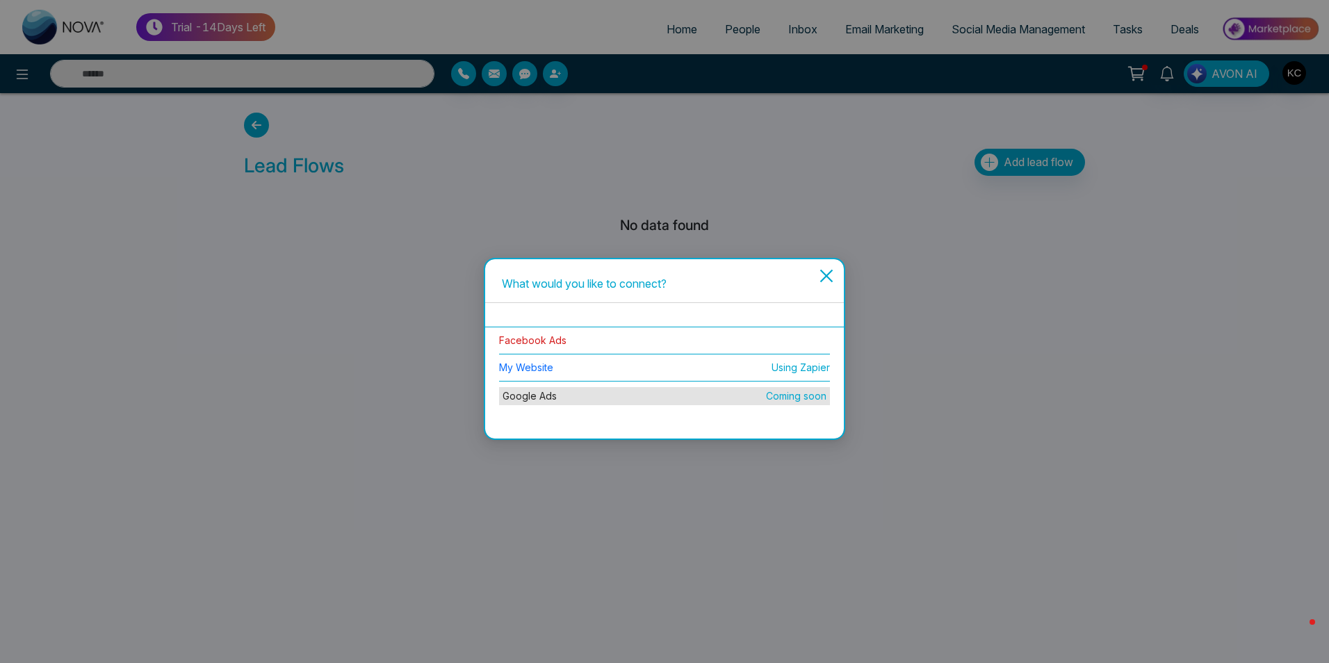
click at [540, 342] on link "Facebook Ads" at bounding box center [532, 340] width 67 height 12
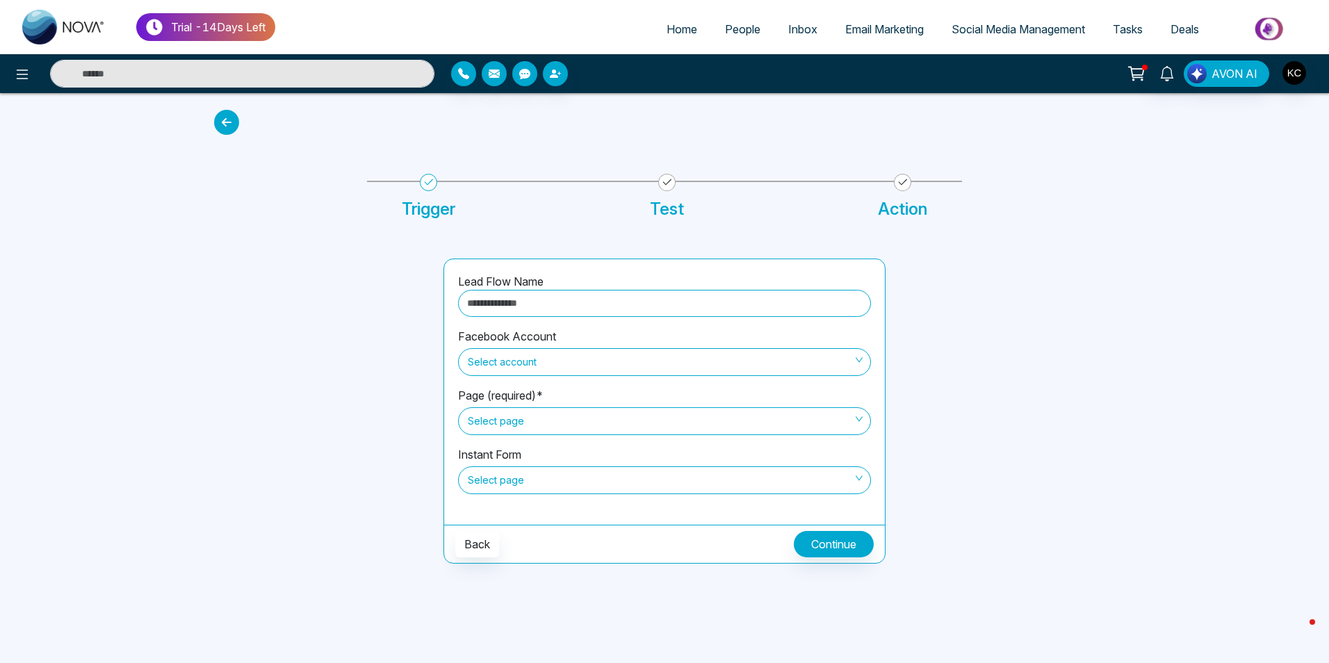
click at [226, 122] on icon at bounding box center [226, 122] width 25 height 25
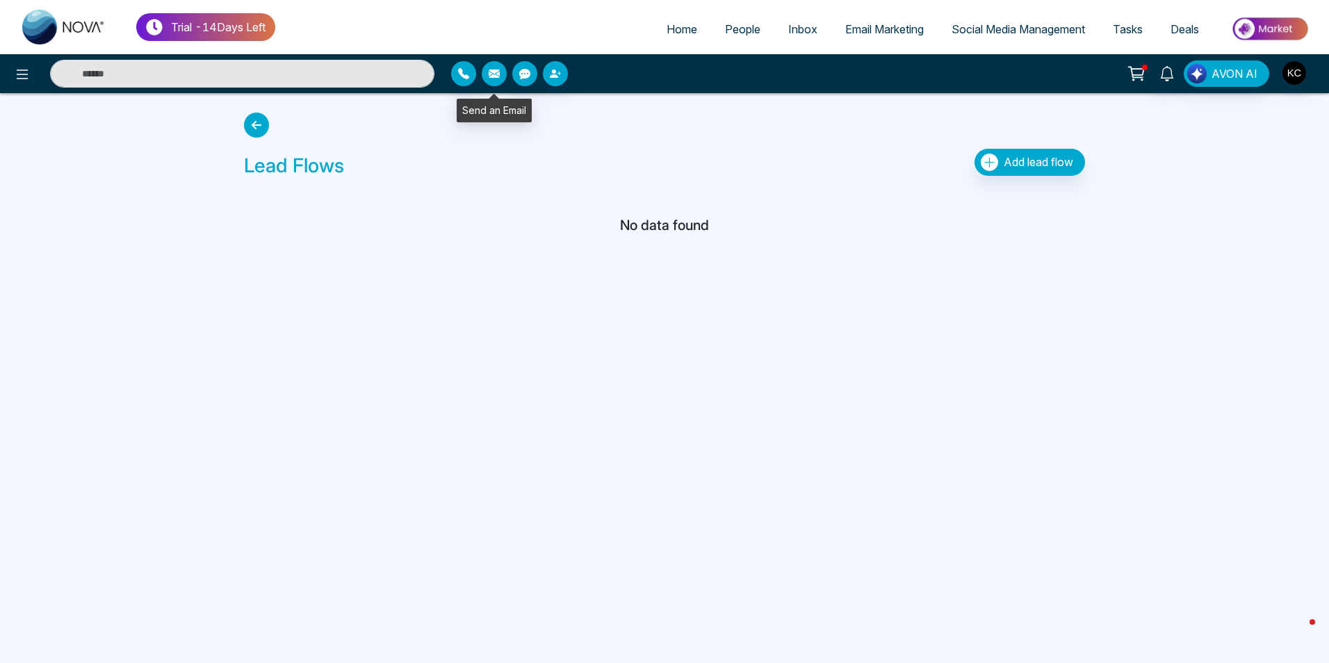
click at [498, 73] on icon "button" at bounding box center [494, 73] width 11 height 8
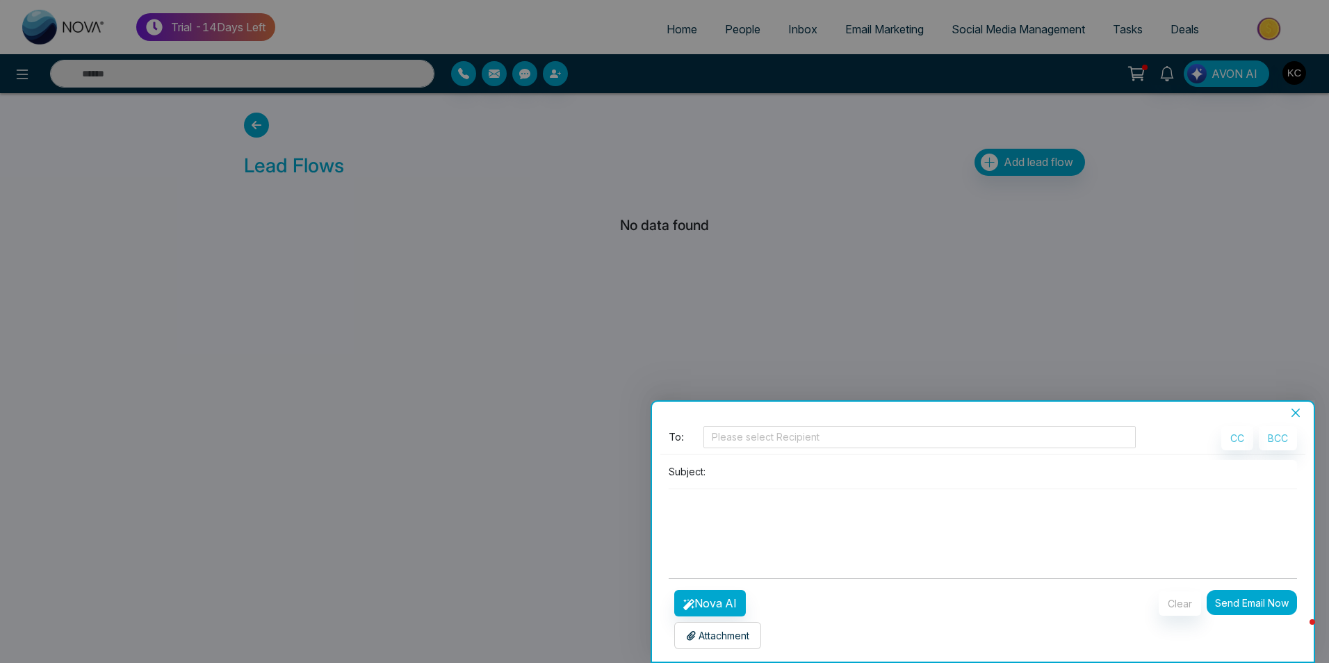
click at [530, 74] on div at bounding box center [664, 331] width 1329 height 663
click at [523, 74] on div at bounding box center [664, 331] width 1329 height 663
click at [467, 78] on div at bounding box center [664, 331] width 1329 height 663
click at [1296, 412] on icon "close" at bounding box center [1295, 413] width 8 height 8
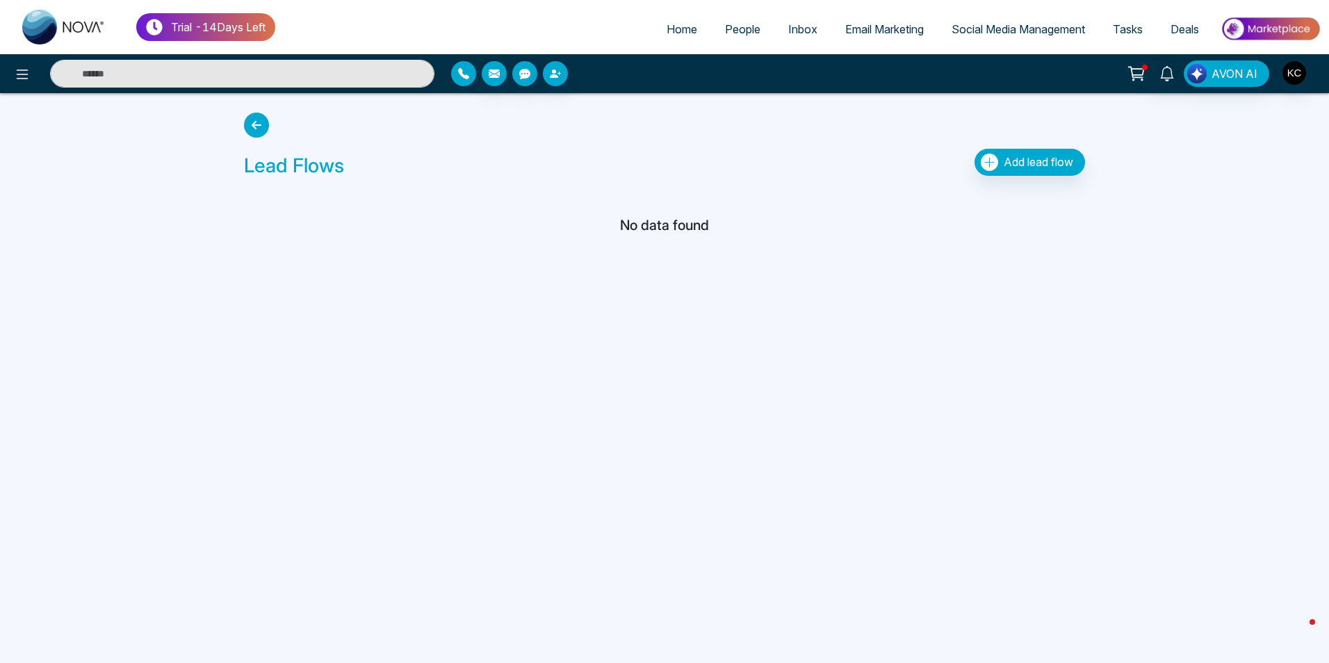
click at [466, 70] on icon "button" at bounding box center [463, 73] width 11 height 11
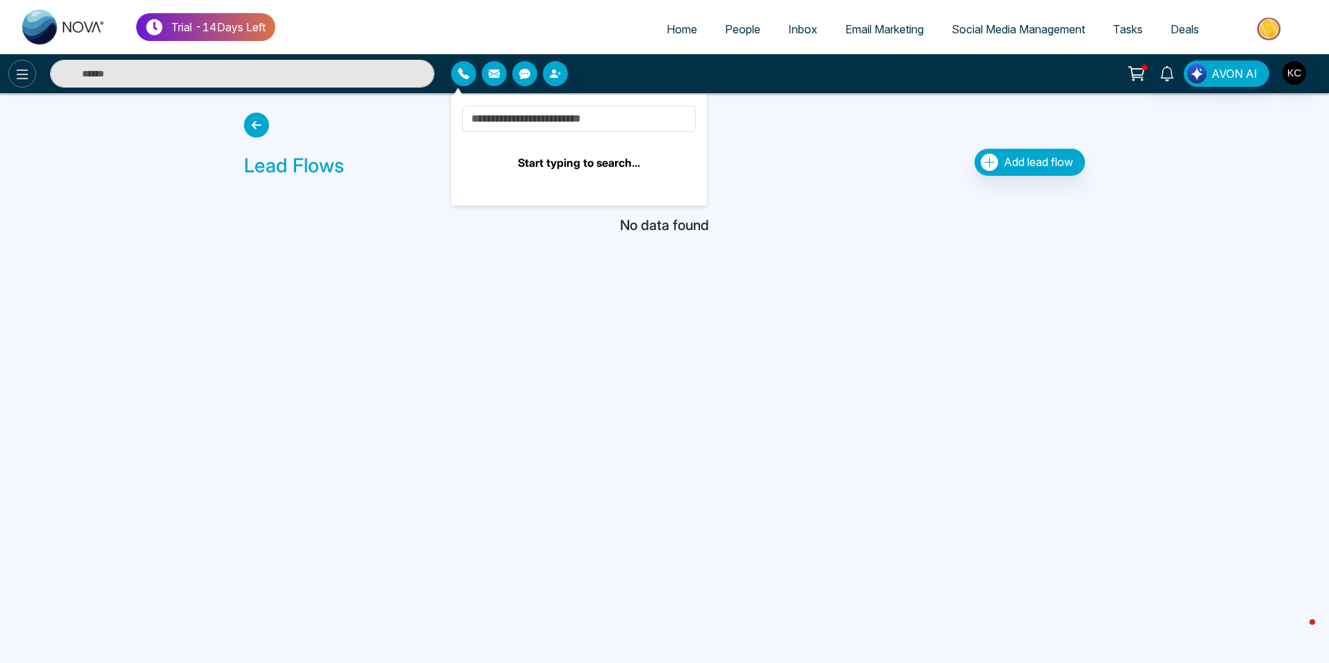
click at [19, 75] on icon at bounding box center [22, 74] width 17 height 17
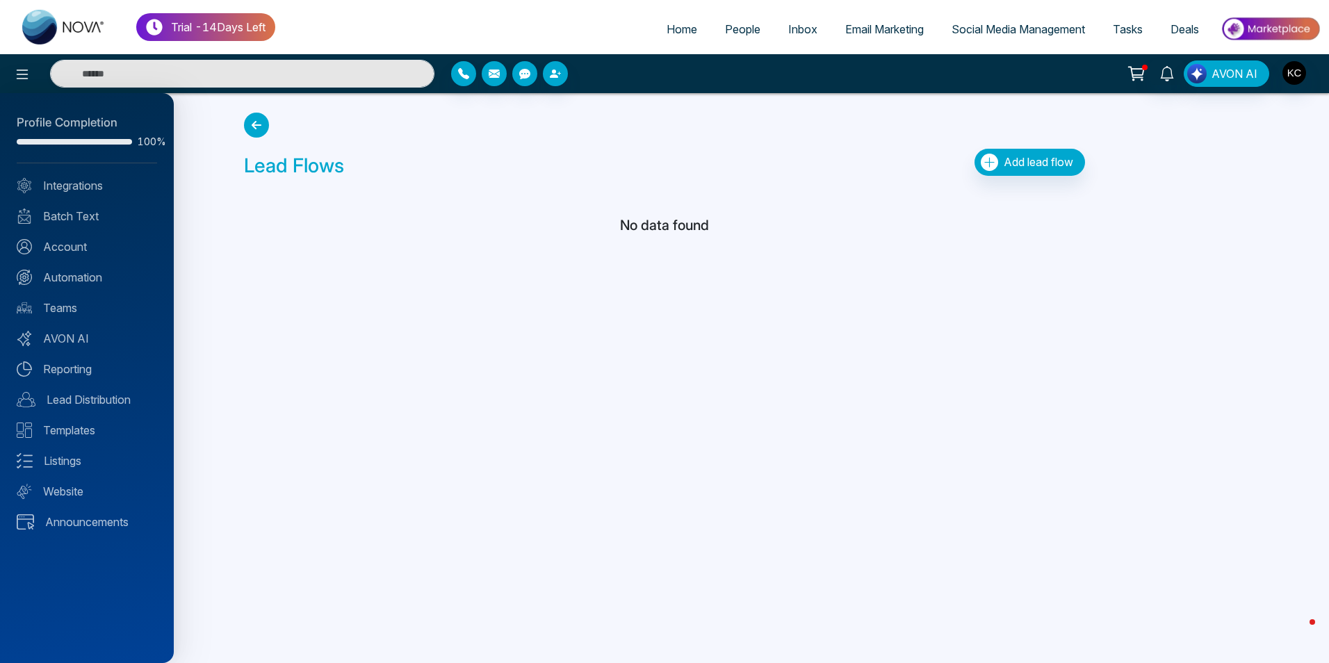
click at [249, 360] on div at bounding box center [664, 331] width 1329 height 663
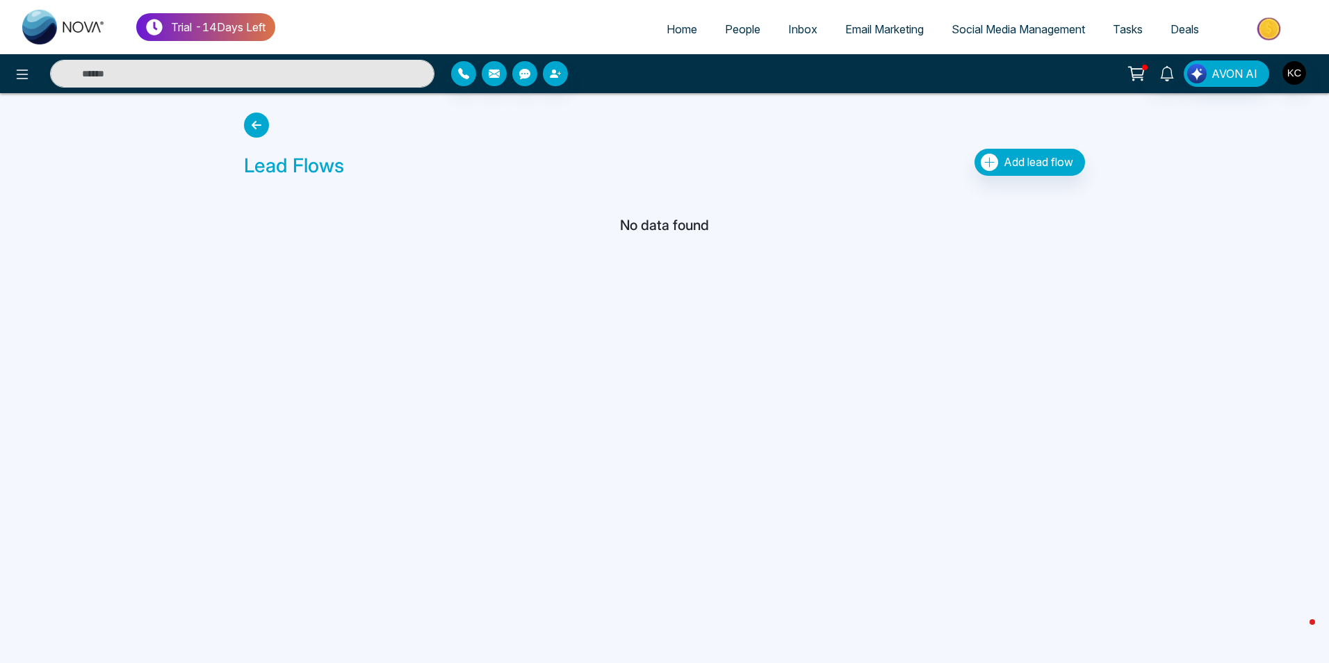
click at [1142, 72] on icon at bounding box center [1135, 73] width 19 height 19
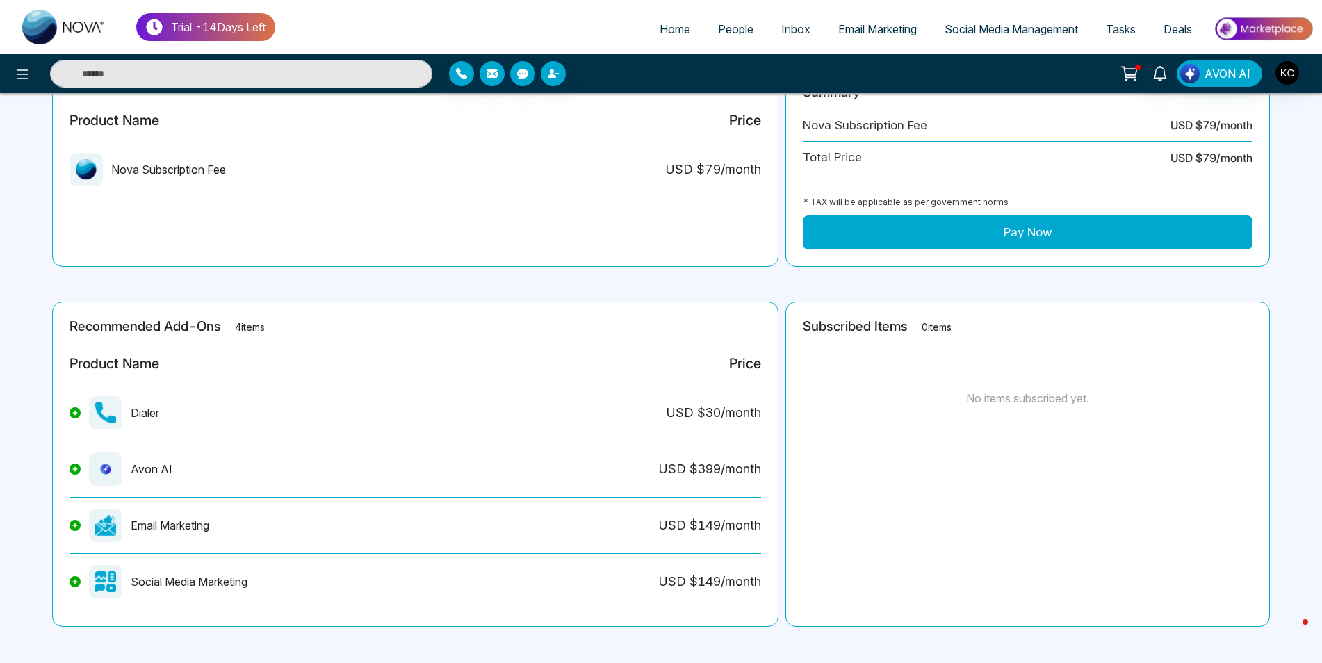
scroll to position [179, 0]
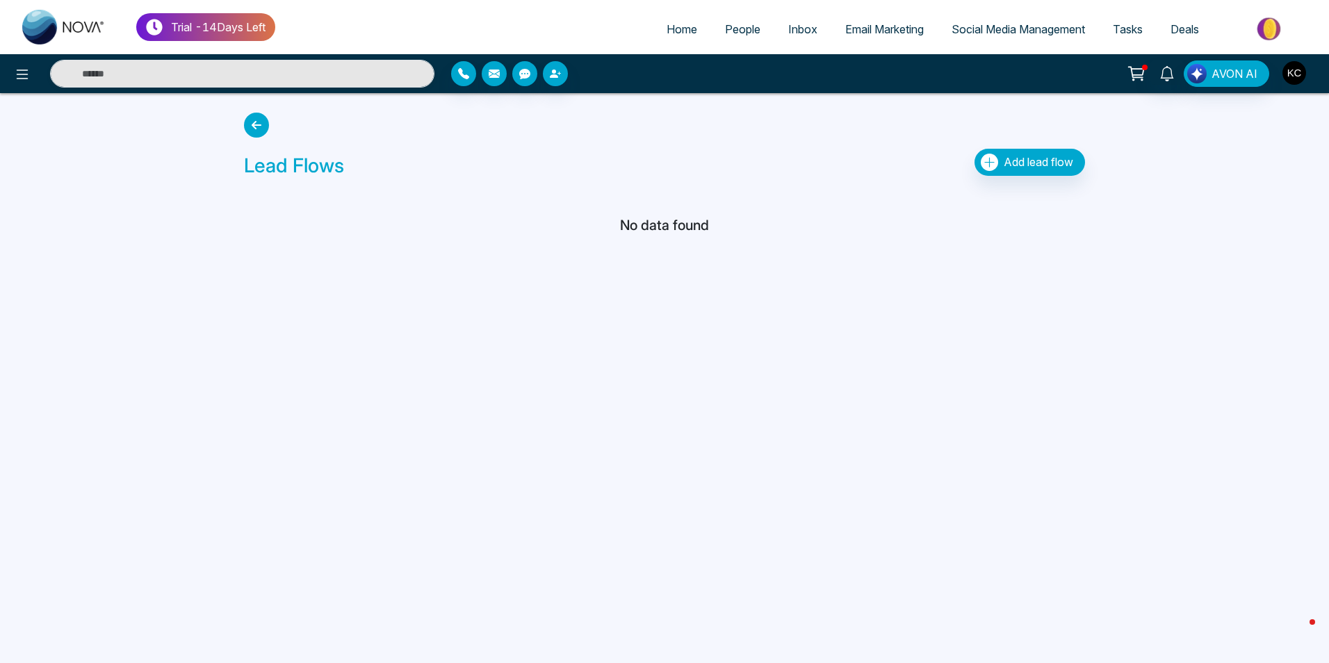
click at [1294, 76] on img "button" at bounding box center [1294, 73] width 24 height 24
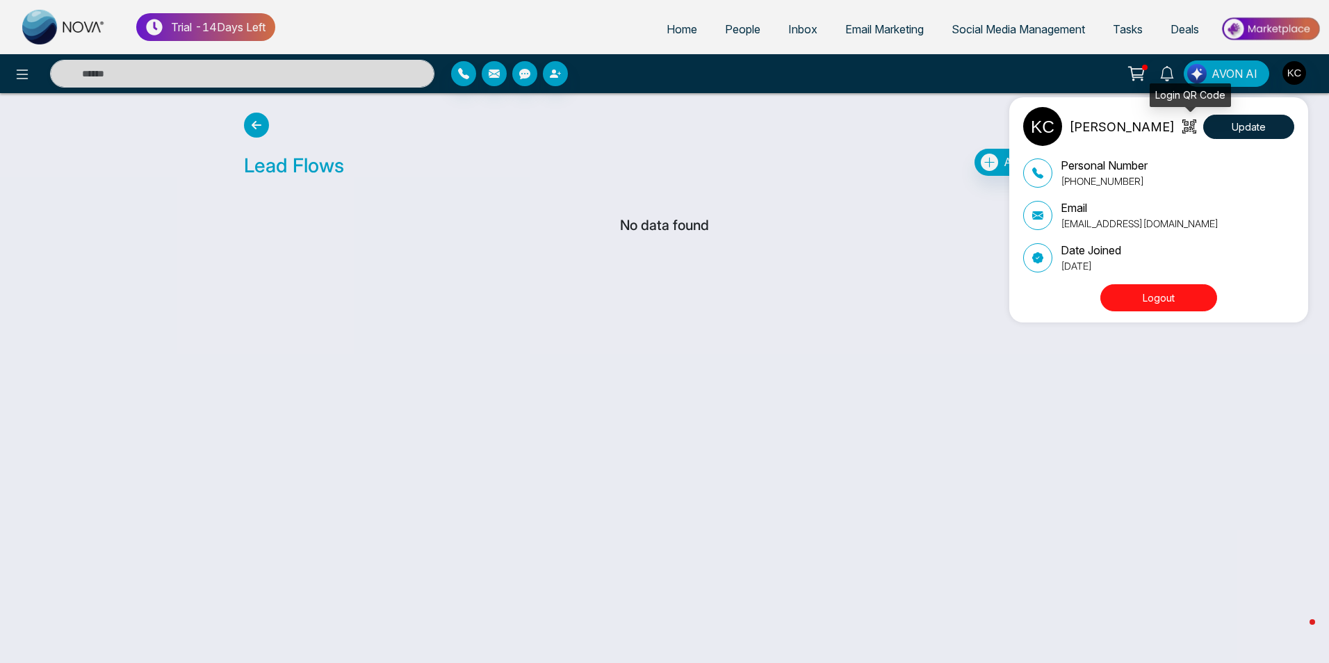
click at [1192, 129] on icon at bounding box center [1189, 127] width 14 height 14
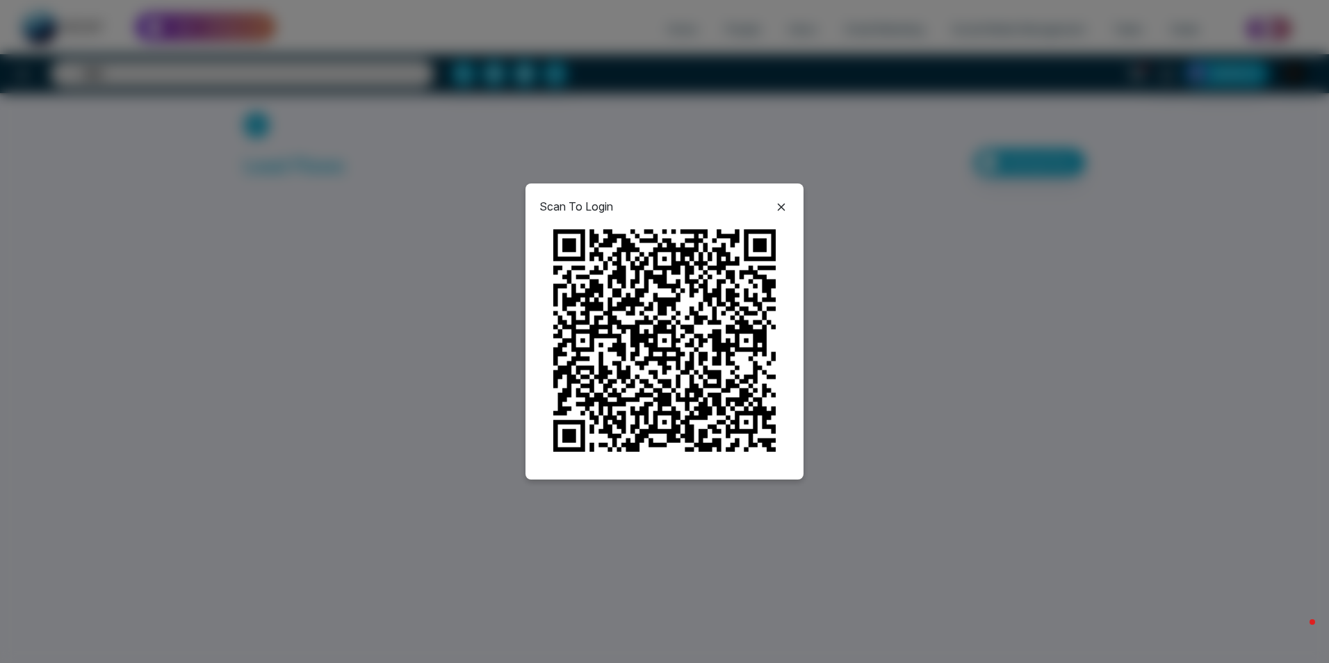
click at [778, 199] on icon at bounding box center [781, 207] width 17 height 17
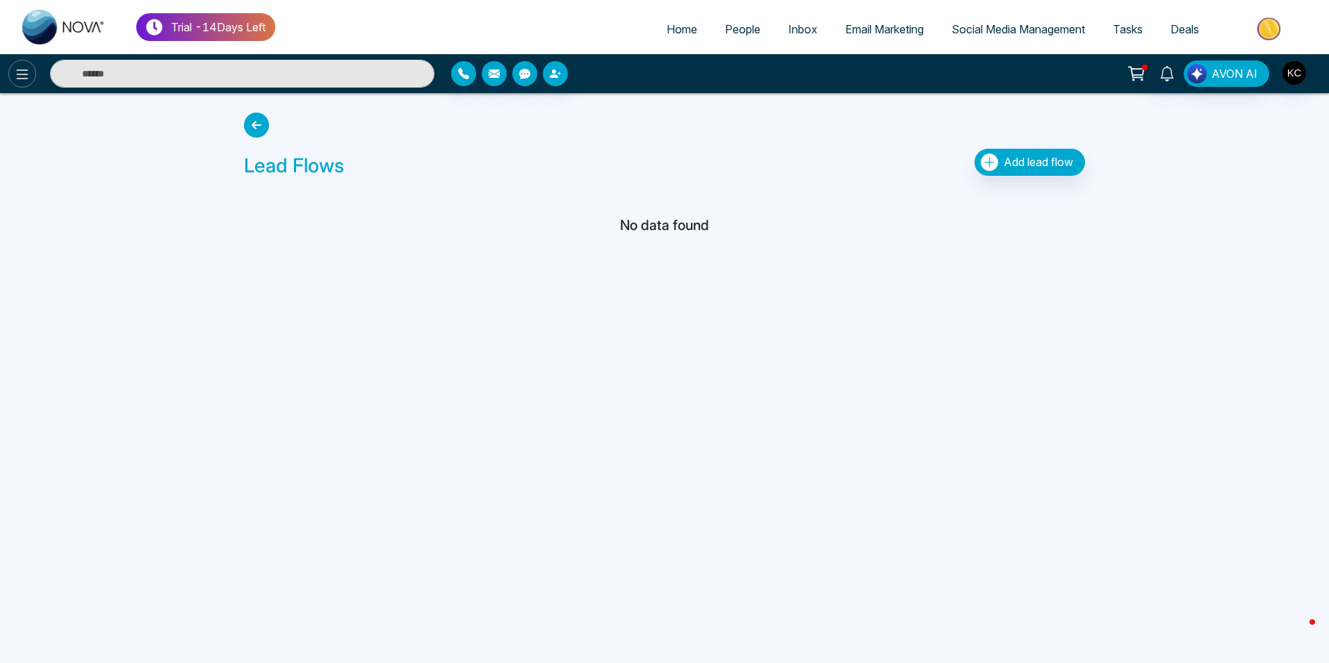
click at [19, 79] on icon at bounding box center [23, 74] width 12 height 10
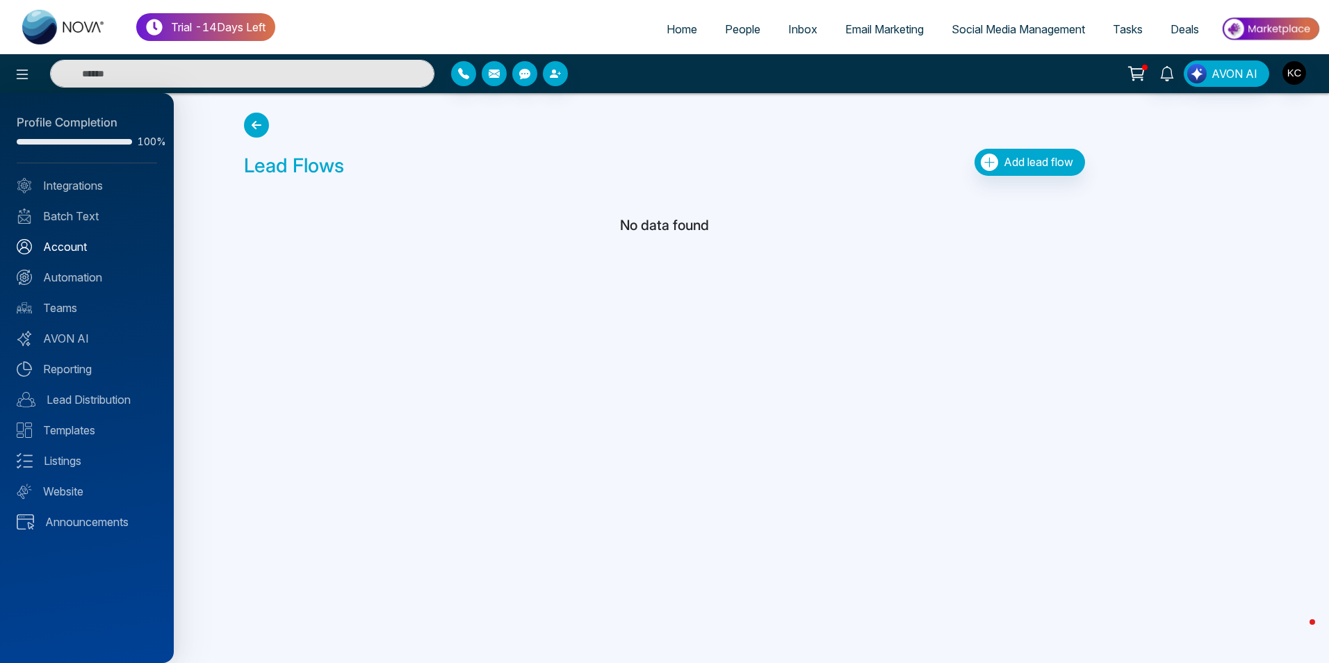
click at [60, 243] on link "Account" at bounding box center [87, 246] width 140 height 17
